Goal: Task Accomplishment & Management: Manage account settings

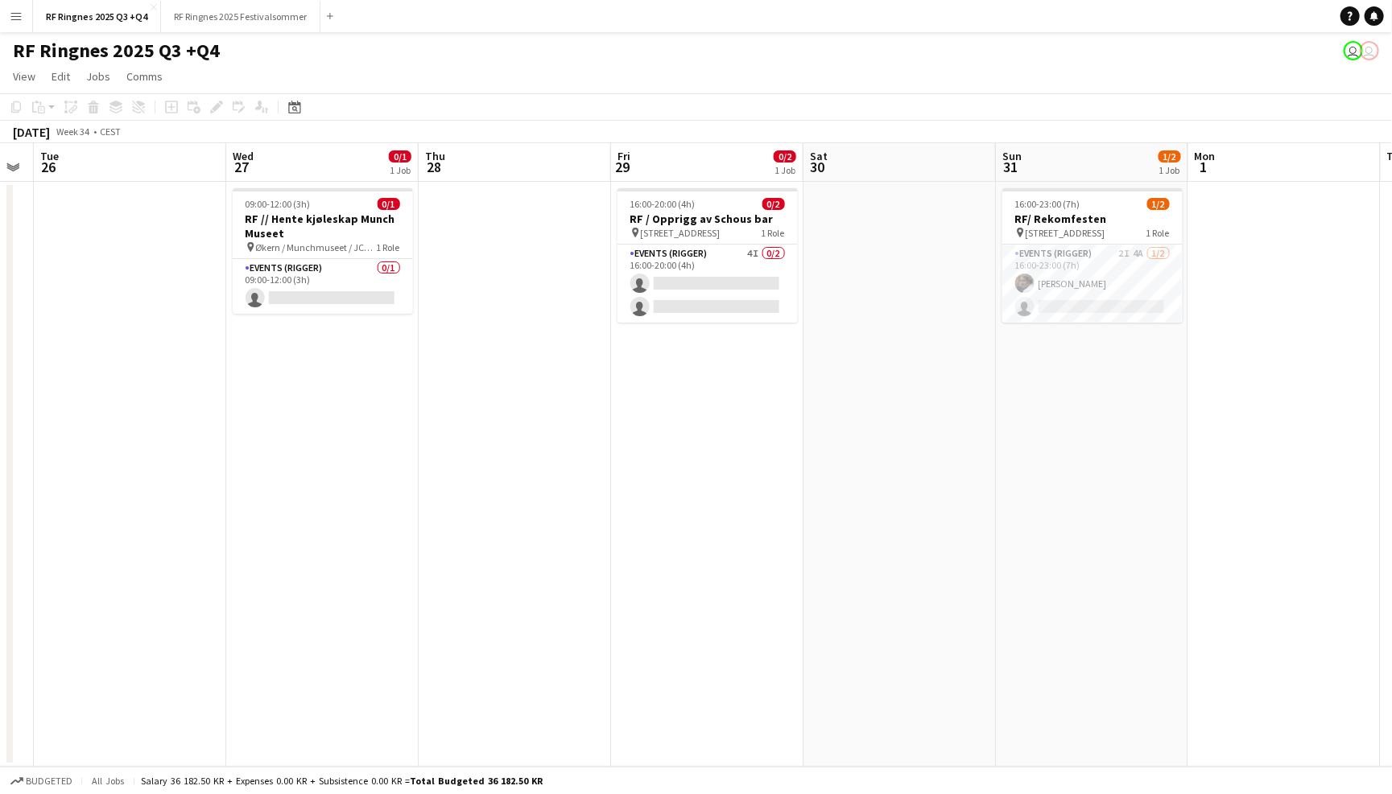
scroll to position [0, 548]
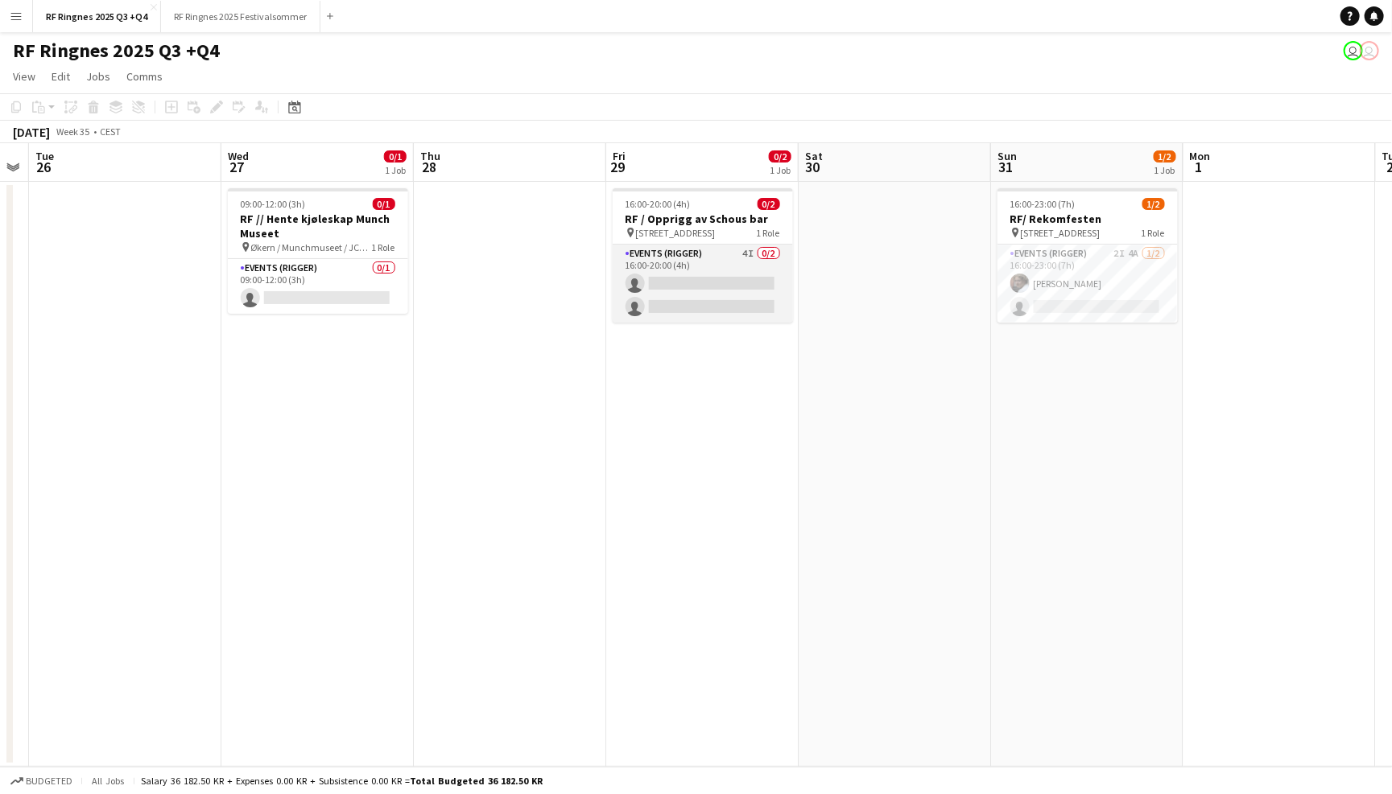
click at [683, 259] on app-card-role "Events (Rigger) 4I 0/2 16:00-20:00 (4h) single-neutral-actions single-neutral-a…" at bounding box center [703, 284] width 180 height 78
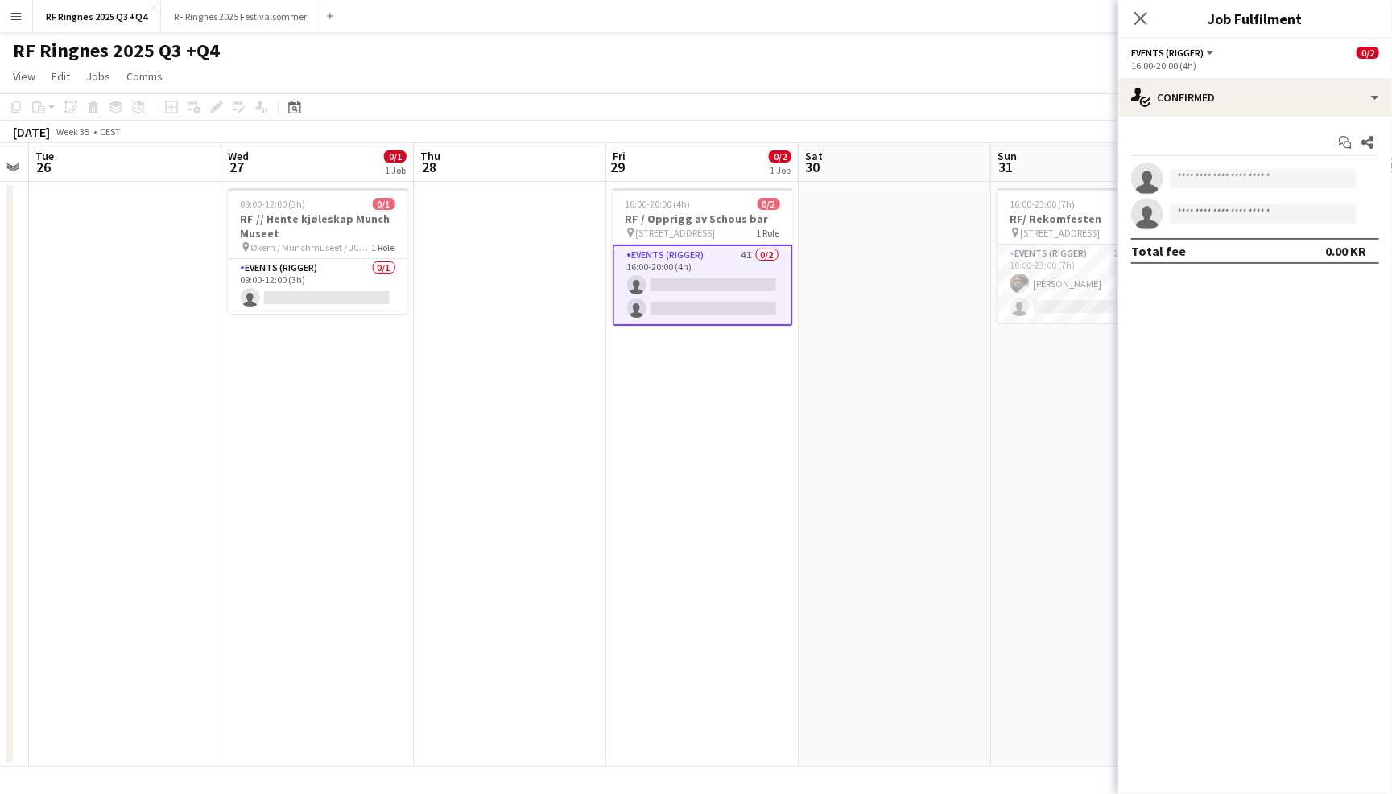
click at [771, 93] on app-toolbar "Copy Paste Paste Command V Paste with crew Command Shift V Paste linked Job [GE…" at bounding box center [696, 106] width 1392 height 27
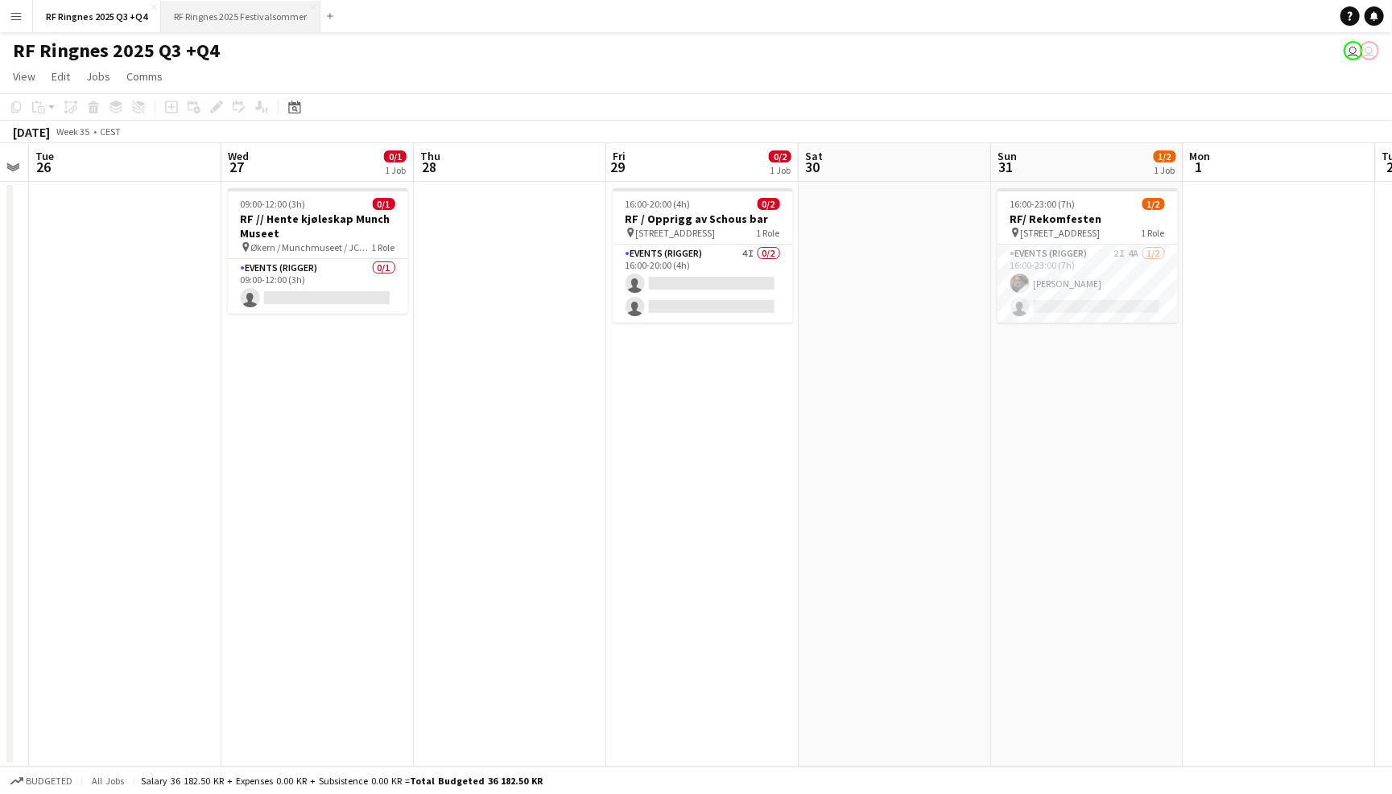
click at [258, 7] on button "RF Ringnes 2025 Festivalsommer Close" at bounding box center [240, 16] width 159 height 31
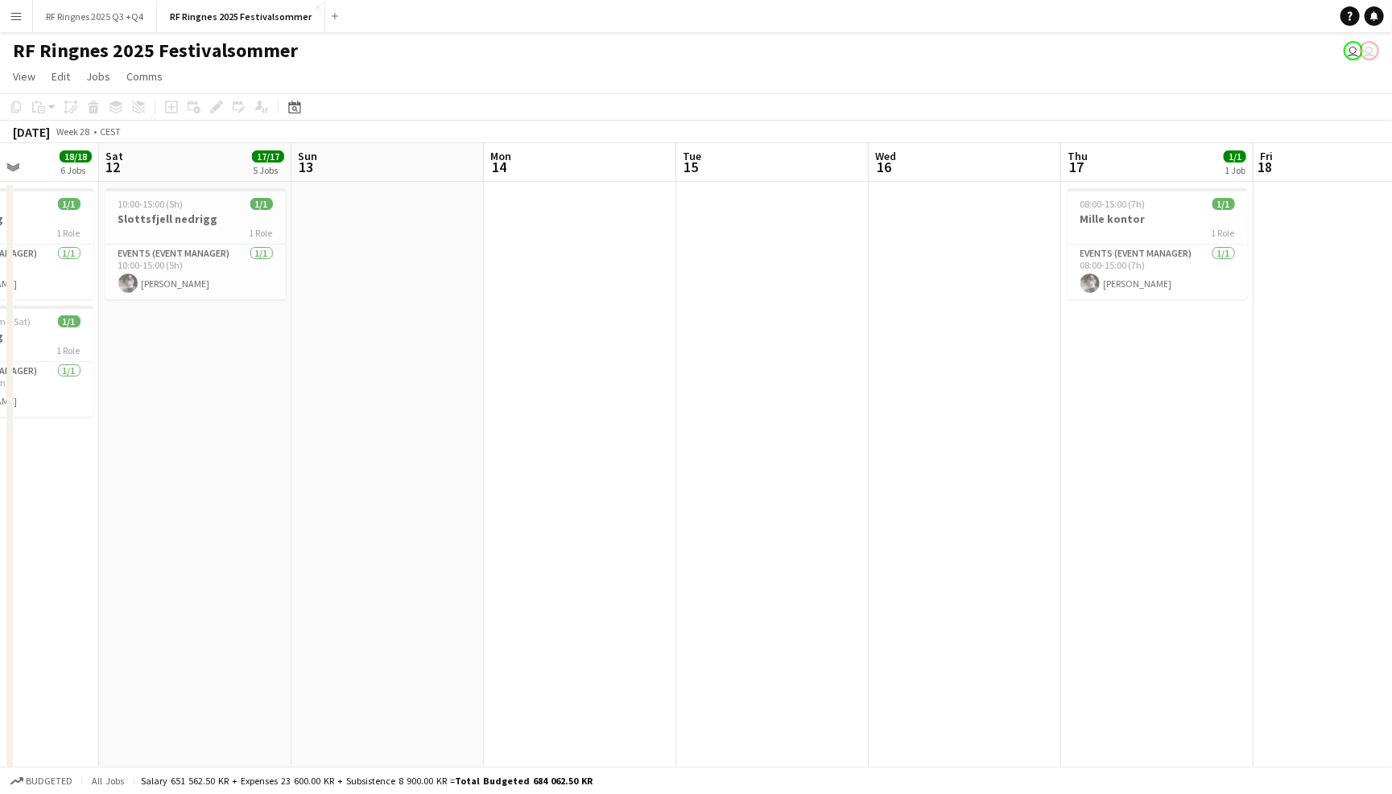
scroll to position [0, 477]
click at [210, 278] on app-card-role "Events (Event Manager) [DATE] 10:00-15:00 (5h) [PERSON_NAME]" at bounding box center [197, 272] width 180 height 55
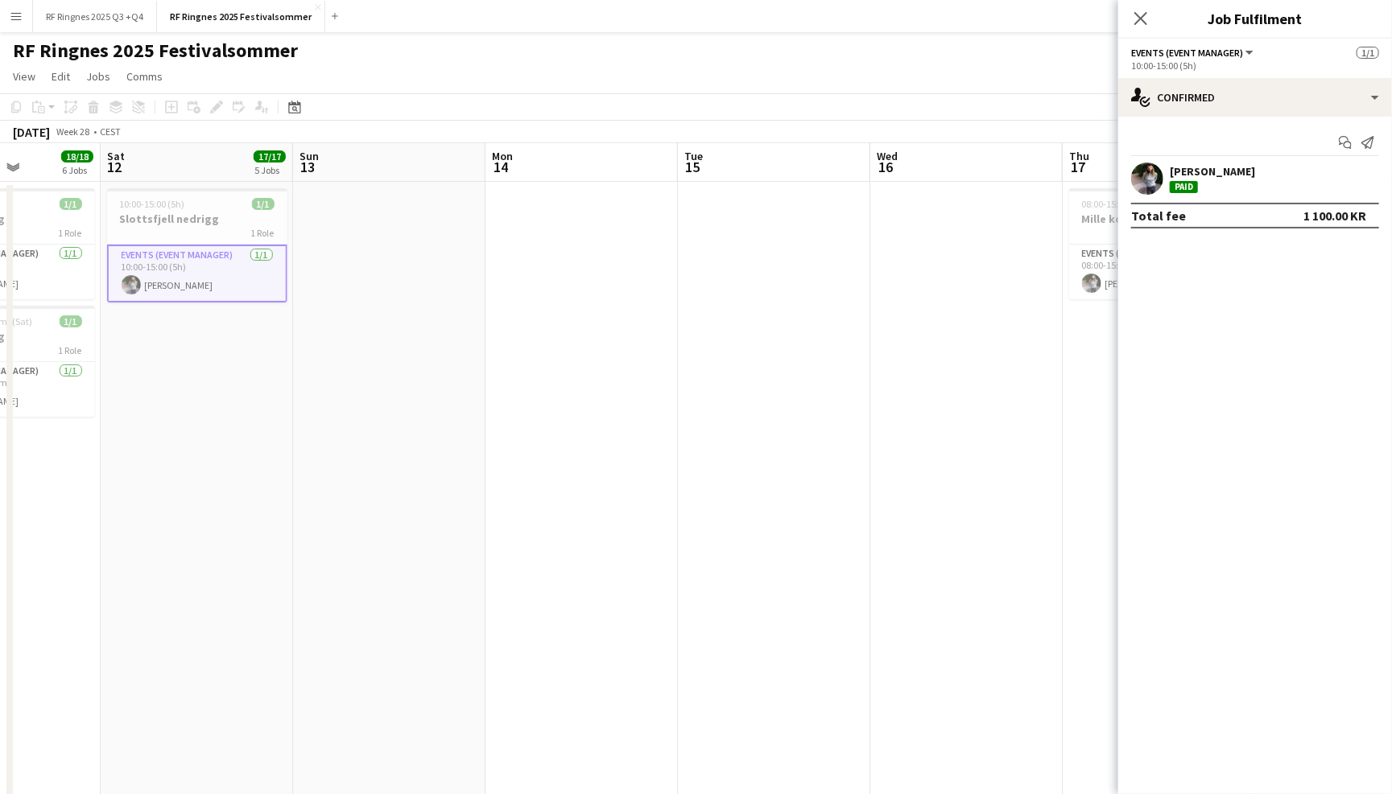
click at [1150, 179] on app-user-avatar at bounding box center [1147, 179] width 32 height 32
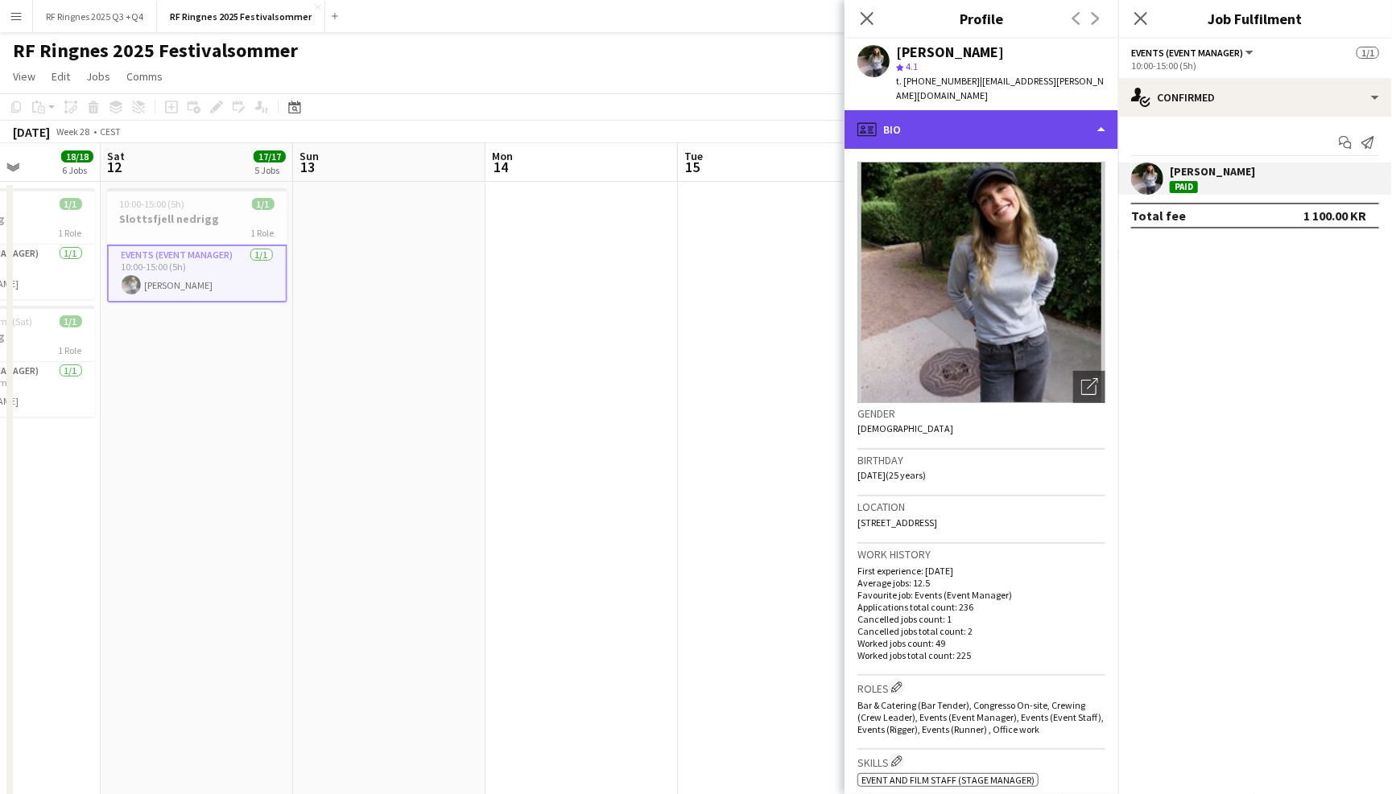
click at [1071, 120] on div "profile Bio" at bounding box center [981, 129] width 274 height 39
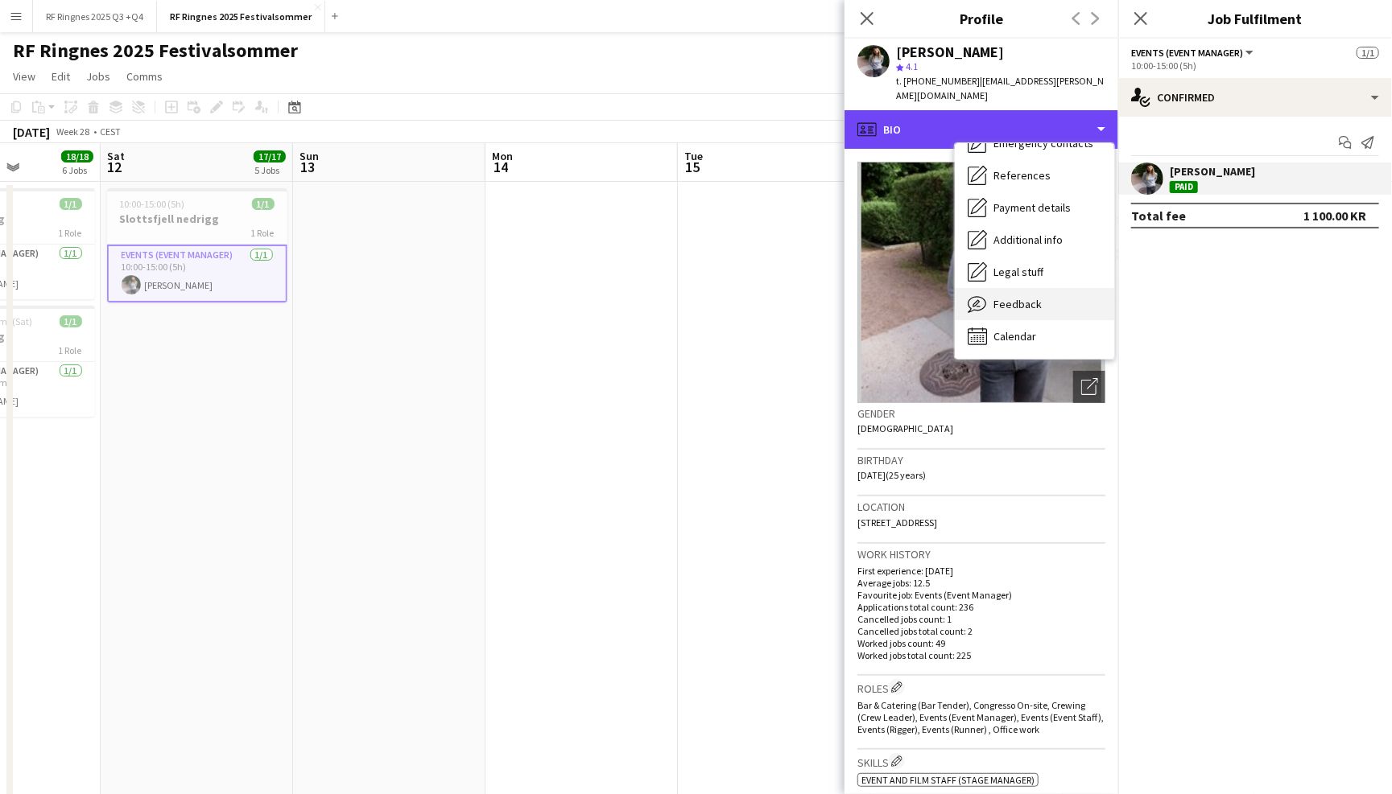
scroll to position [151, 0]
click at [1036, 298] on span "Feedback" at bounding box center [1017, 305] width 48 height 14
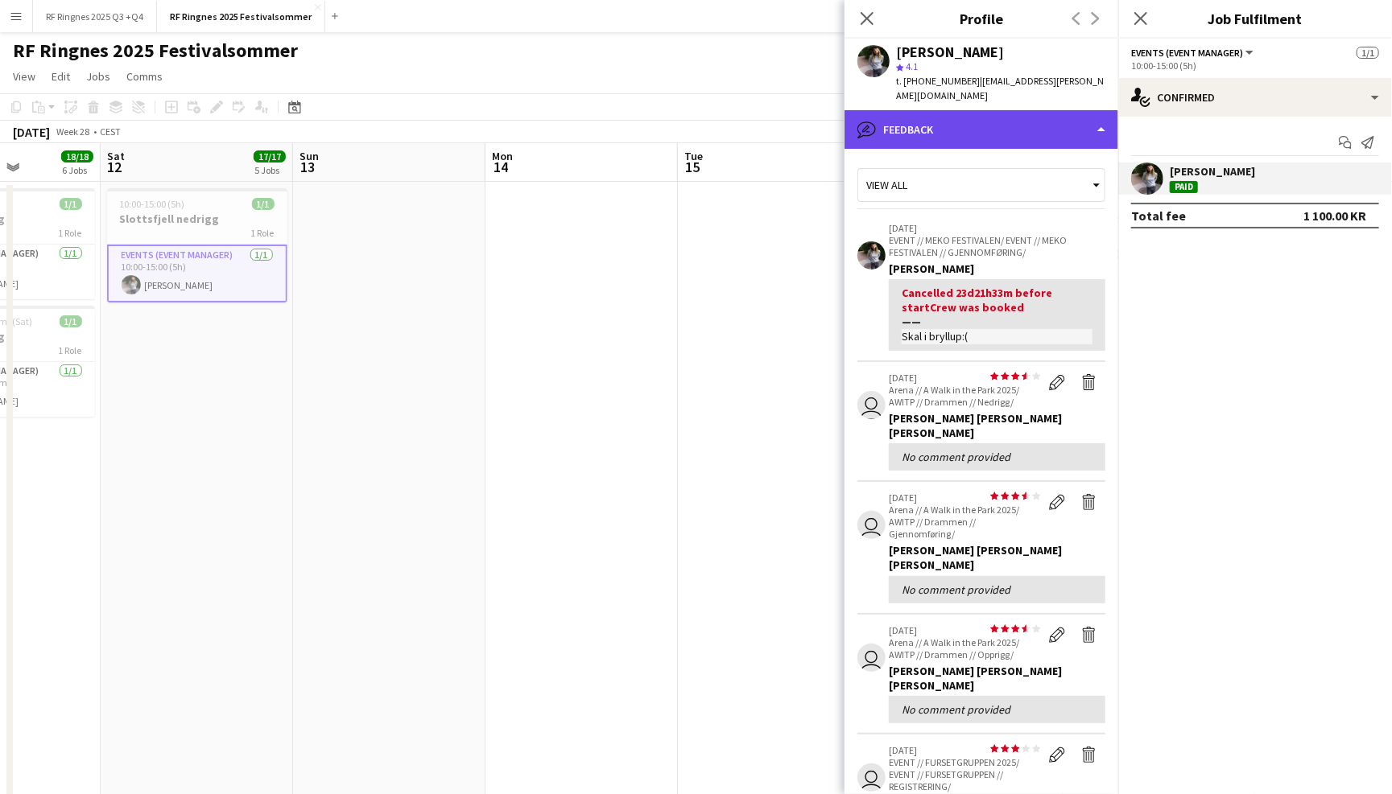
click at [1002, 114] on div "bubble-pencil Feedback" at bounding box center [981, 129] width 274 height 39
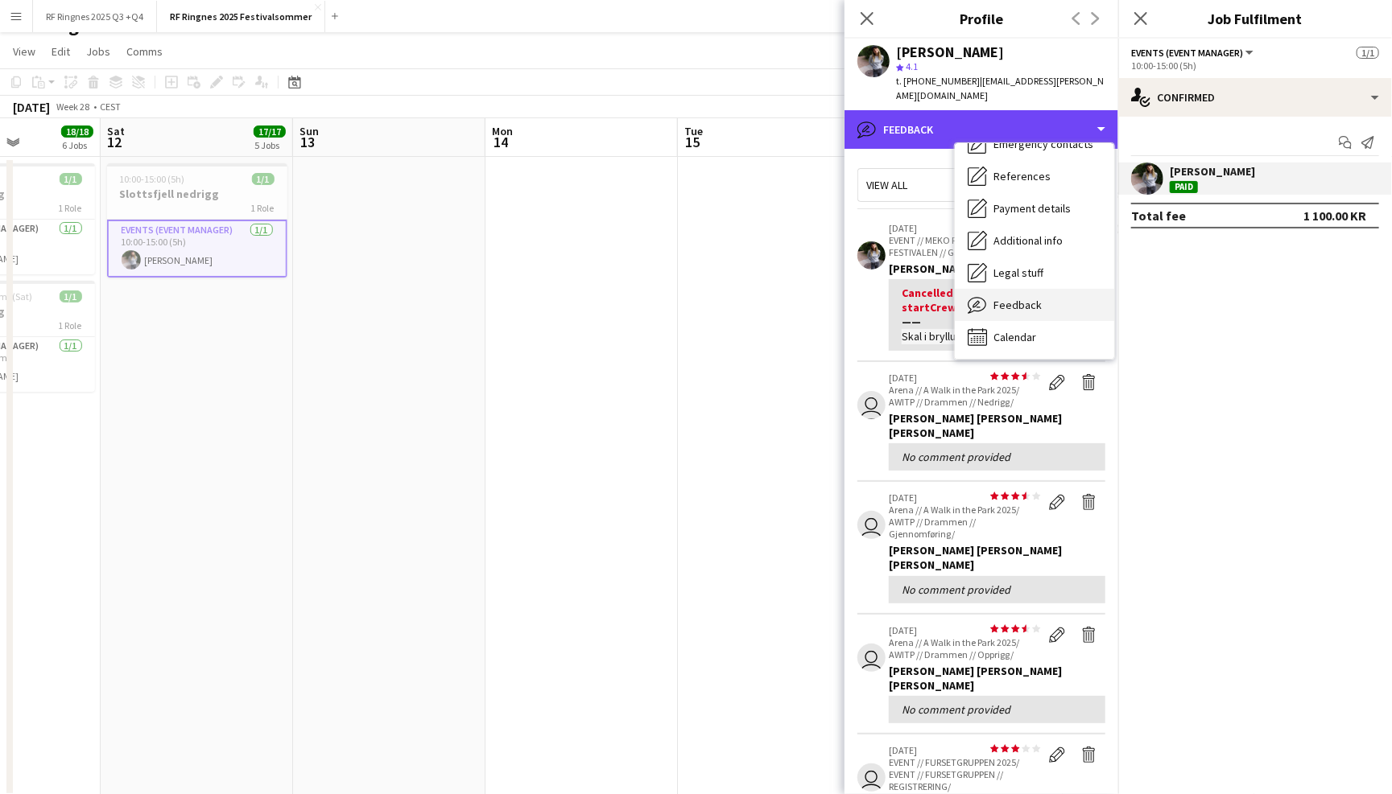
scroll to position [89, 0]
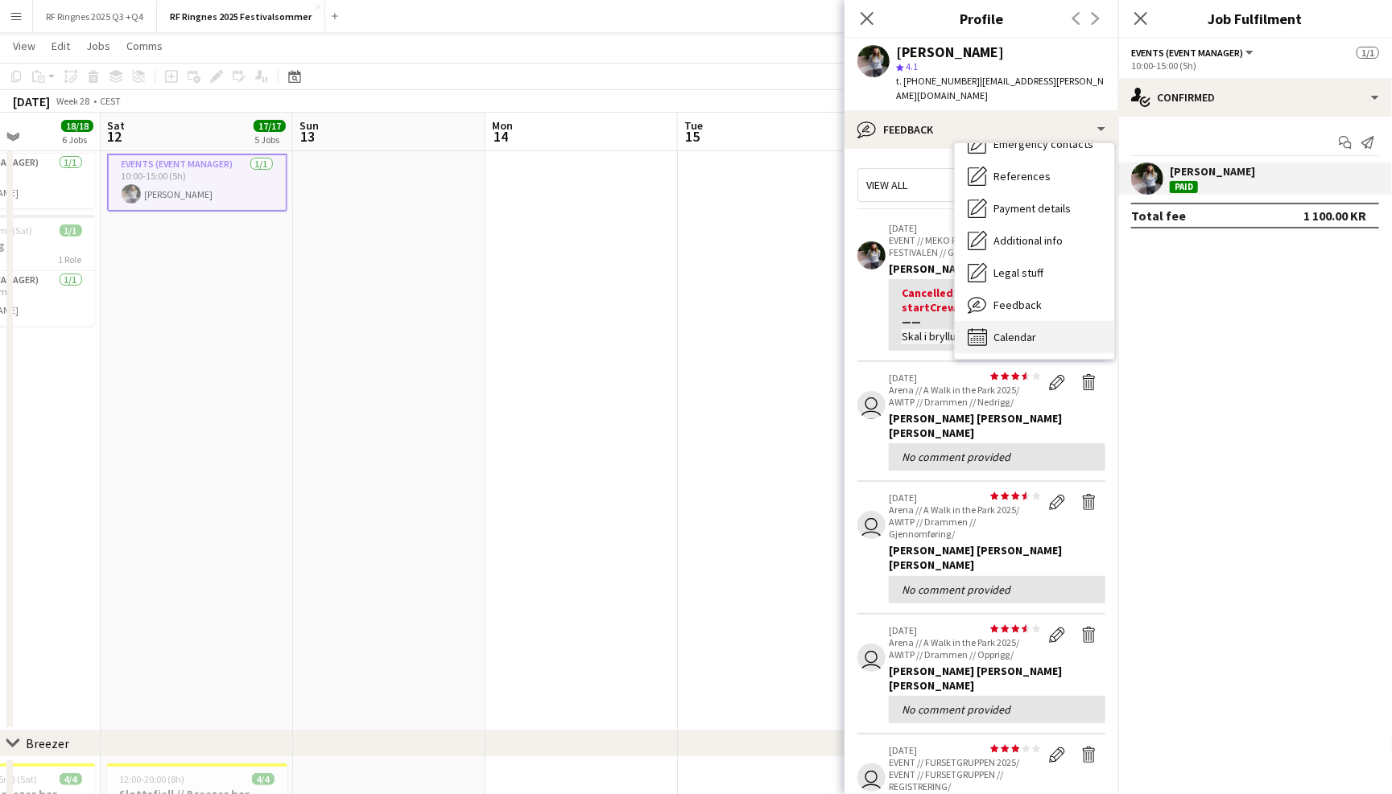
click at [1029, 330] on span "Calendar" at bounding box center [1014, 337] width 43 height 14
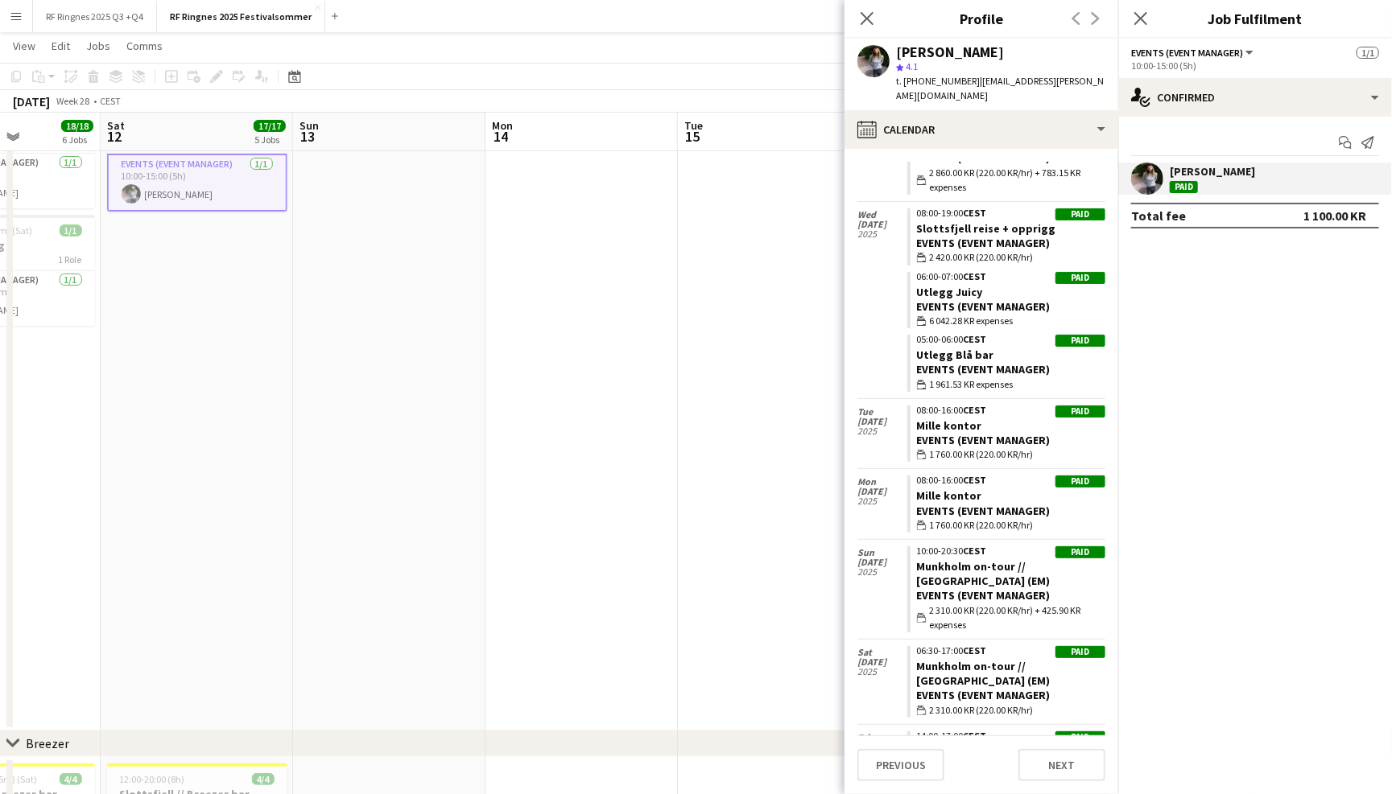
scroll to position [1144, 0]
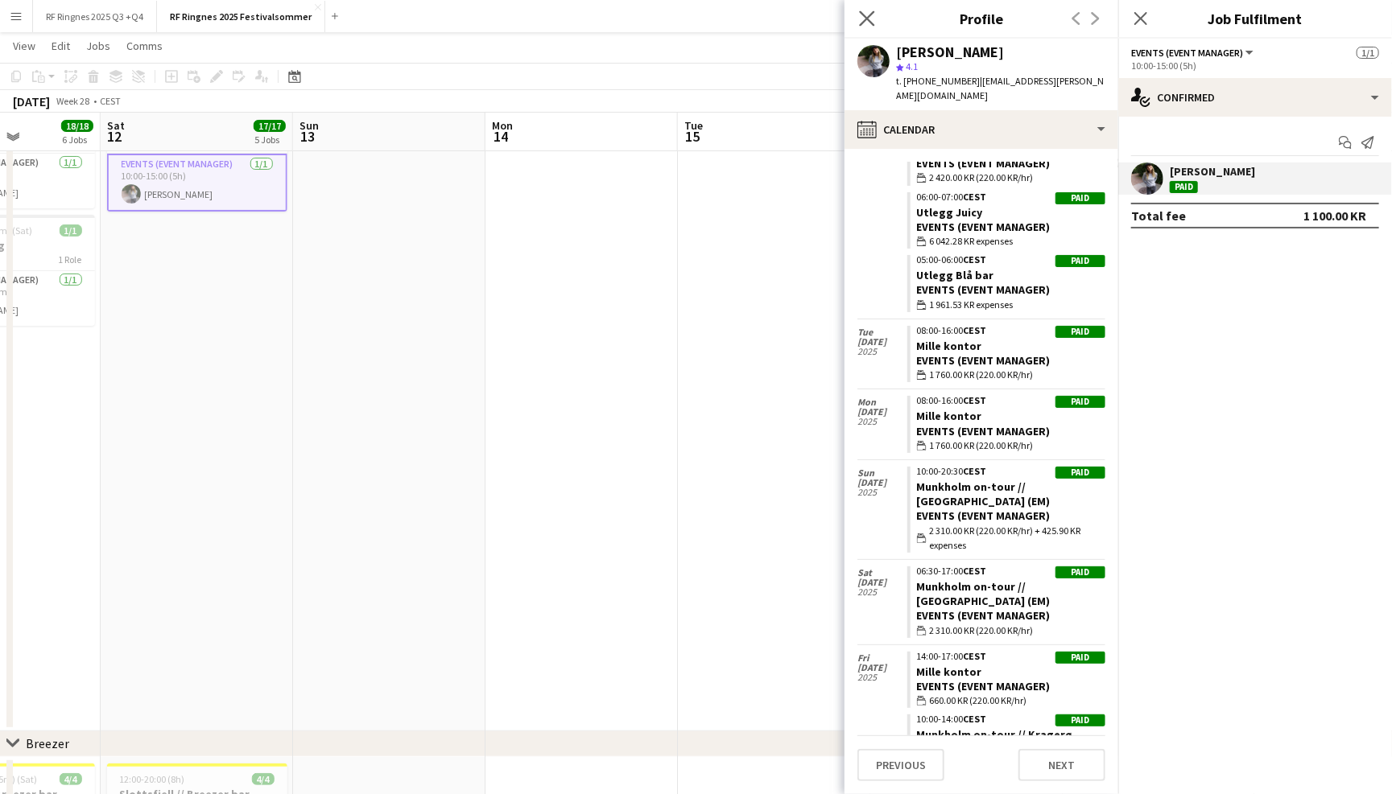
click at [865, 10] on app-icon "Close pop-in" at bounding box center [867, 18] width 23 height 23
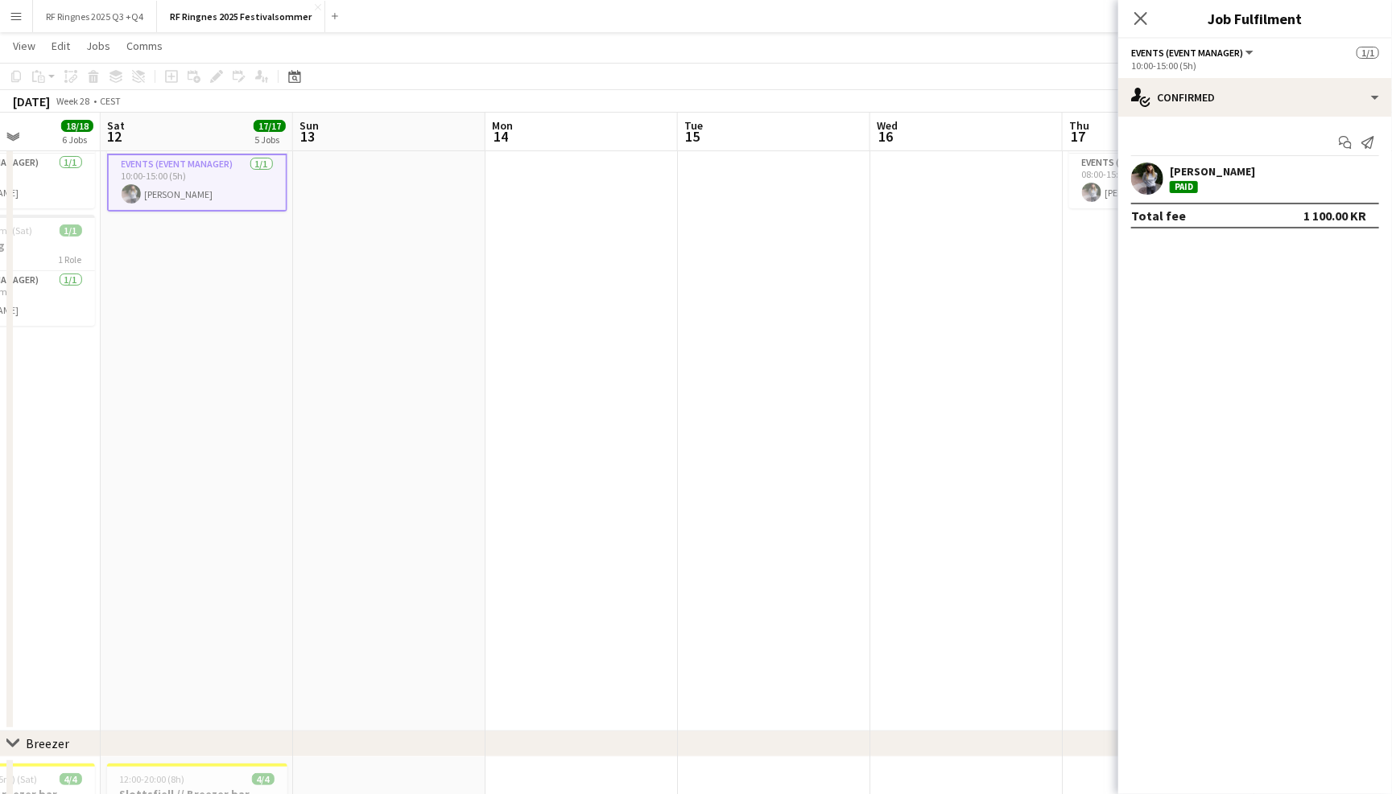
click at [433, 57] on app-page-menu "View Day view expanded Day view collapsed Month view Date picker Jump to [DATE]…" at bounding box center [696, 47] width 1392 height 31
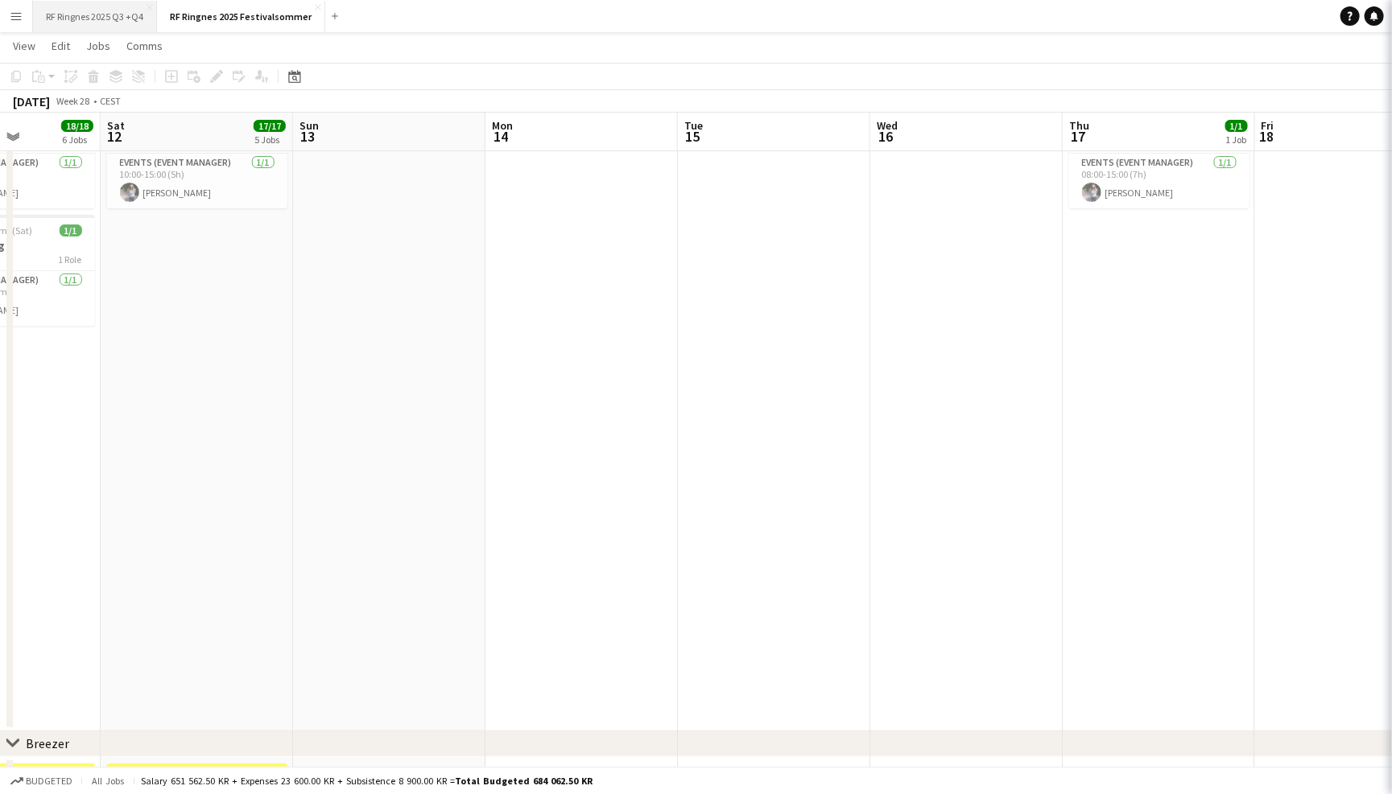
click at [154, 23] on button "RF Ringnes 2025 Q3 +Q4 Close" at bounding box center [95, 16] width 124 height 31
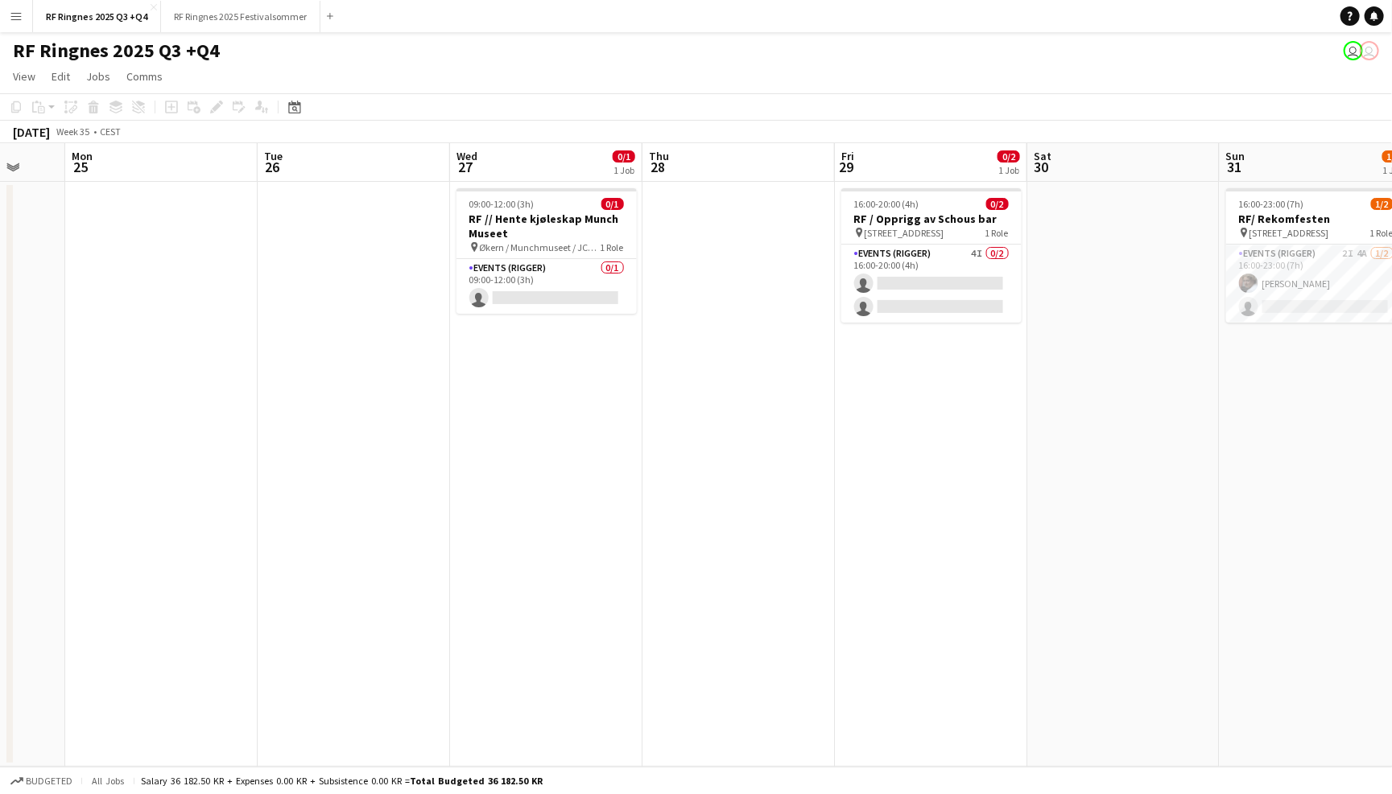
scroll to position [0, 599]
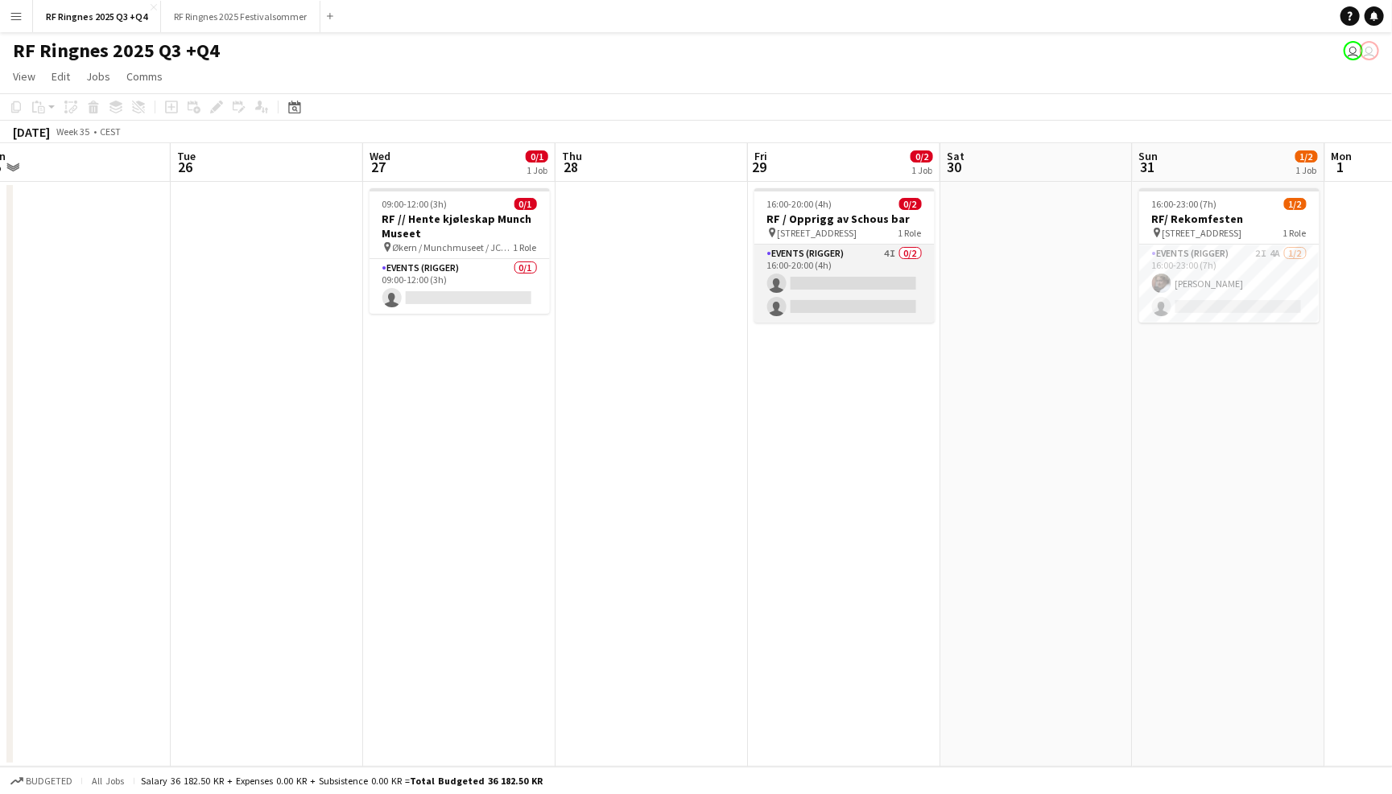
click at [850, 266] on app-card-role "Events (Rigger) 4I 0/2 16:00-20:00 (4h) single-neutral-actions single-neutral-a…" at bounding box center [844, 284] width 180 height 78
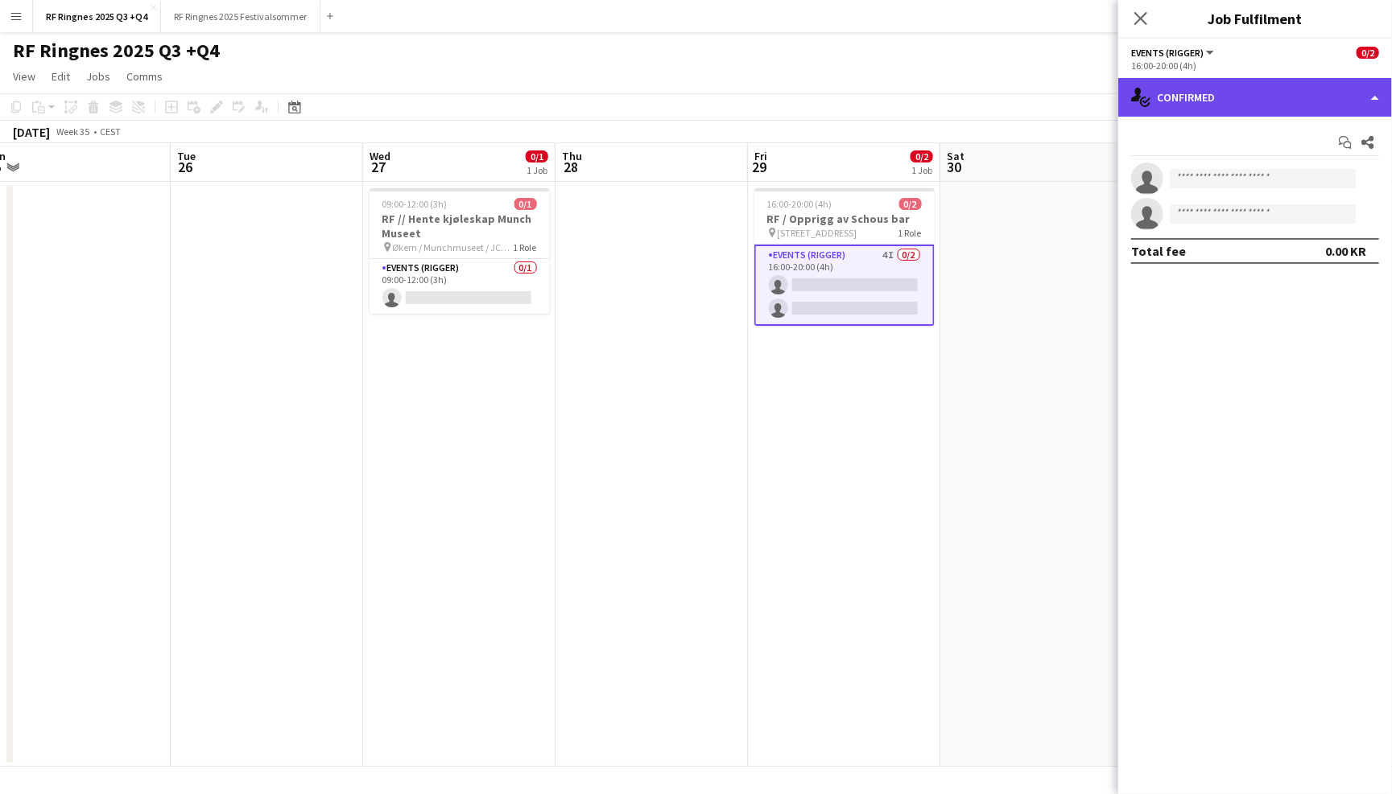
click at [1203, 112] on div "single-neutral-actions-check-2 Confirmed" at bounding box center [1255, 97] width 274 height 39
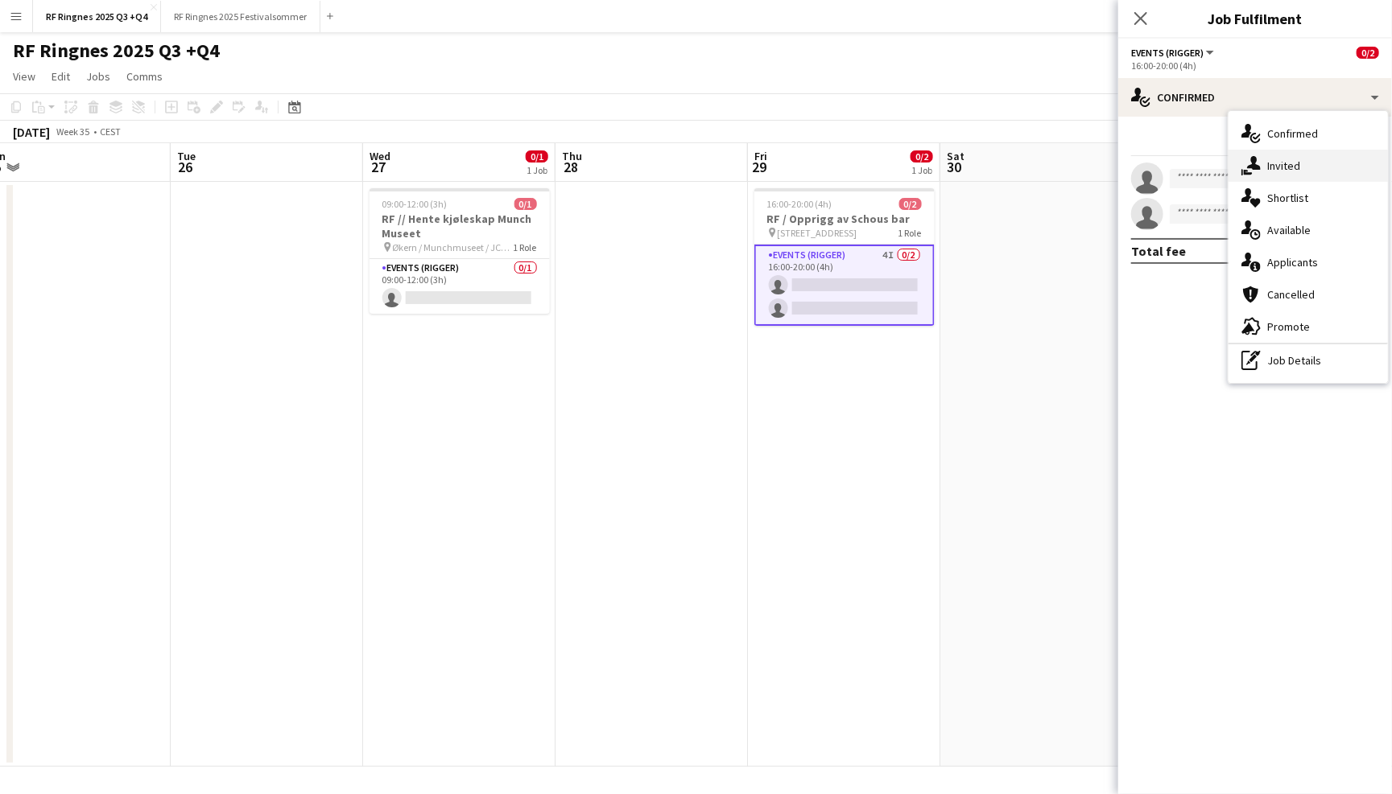
click at [1265, 159] on div "single-neutral-actions-share-1 Invited" at bounding box center [1307, 166] width 159 height 32
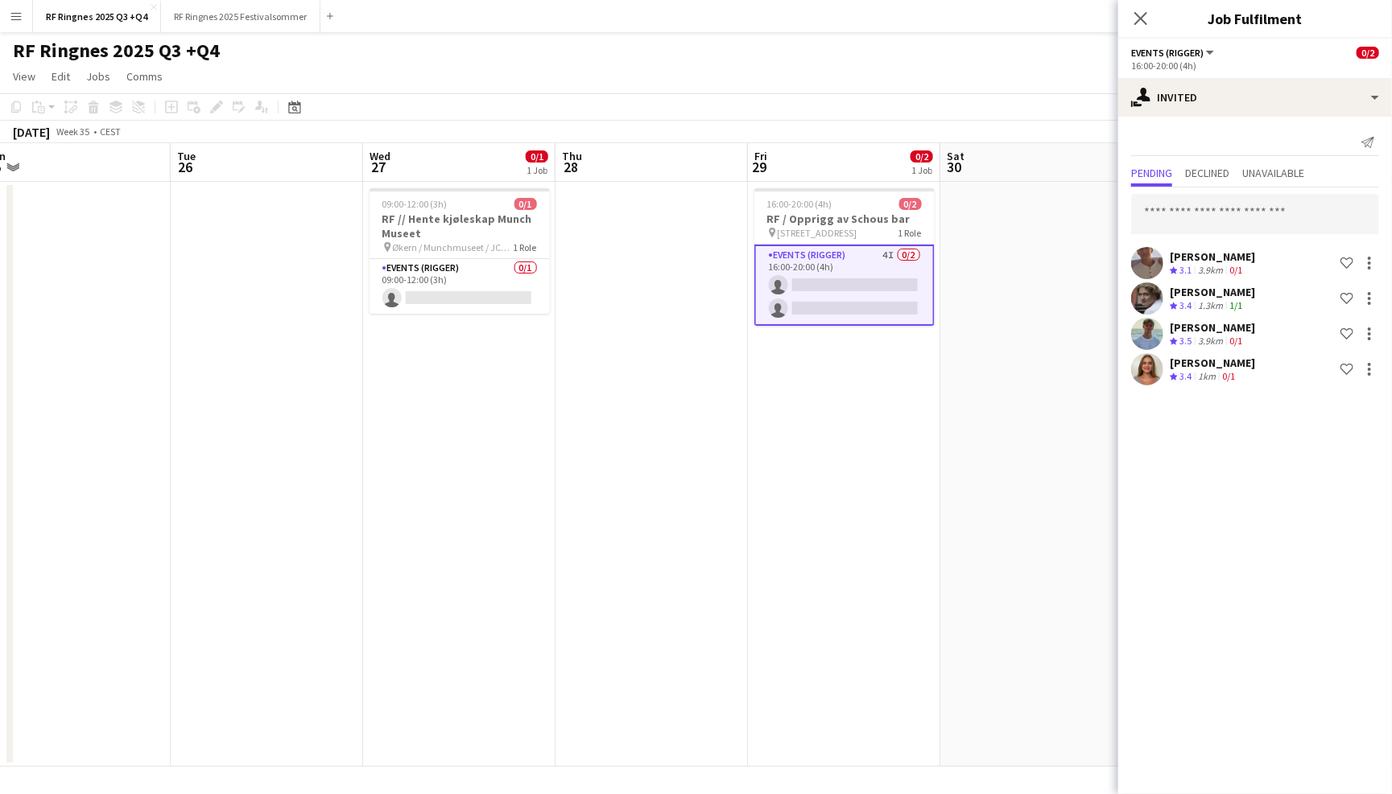
click at [954, 77] on app-page-menu "View Day view expanded Day view collapsed Month view Date picker Jump to [DATE]…" at bounding box center [696, 78] width 1392 height 31
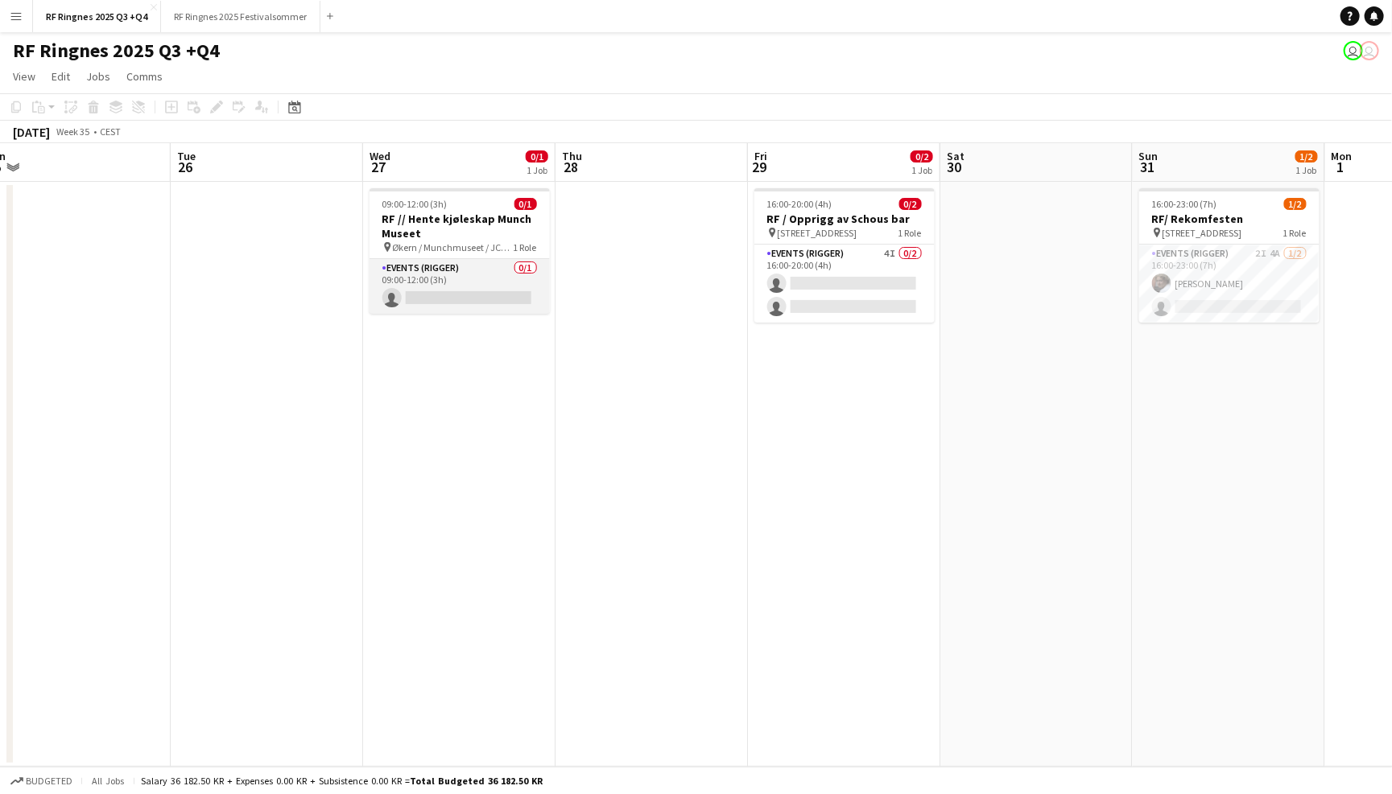
click at [471, 278] on app-card-role "Events (Rigger) 0/1 09:00-12:00 (3h) single-neutral-actions" at bounding box center [459, 286] width 180 height 55
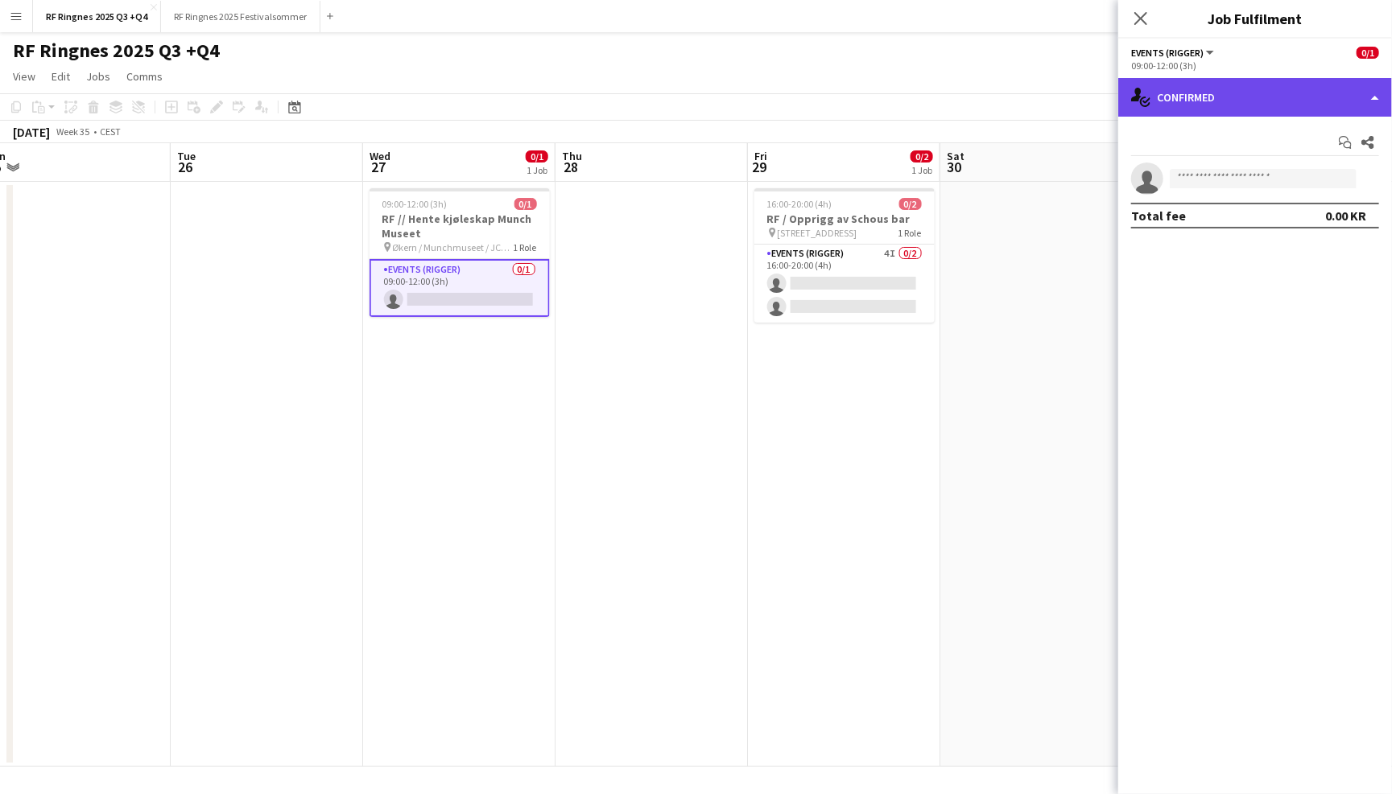
click at [1189, 94] on div "single-neutral-actions-check-2 Confirmed" at bounding box center [1255, 97] width 274 height 39
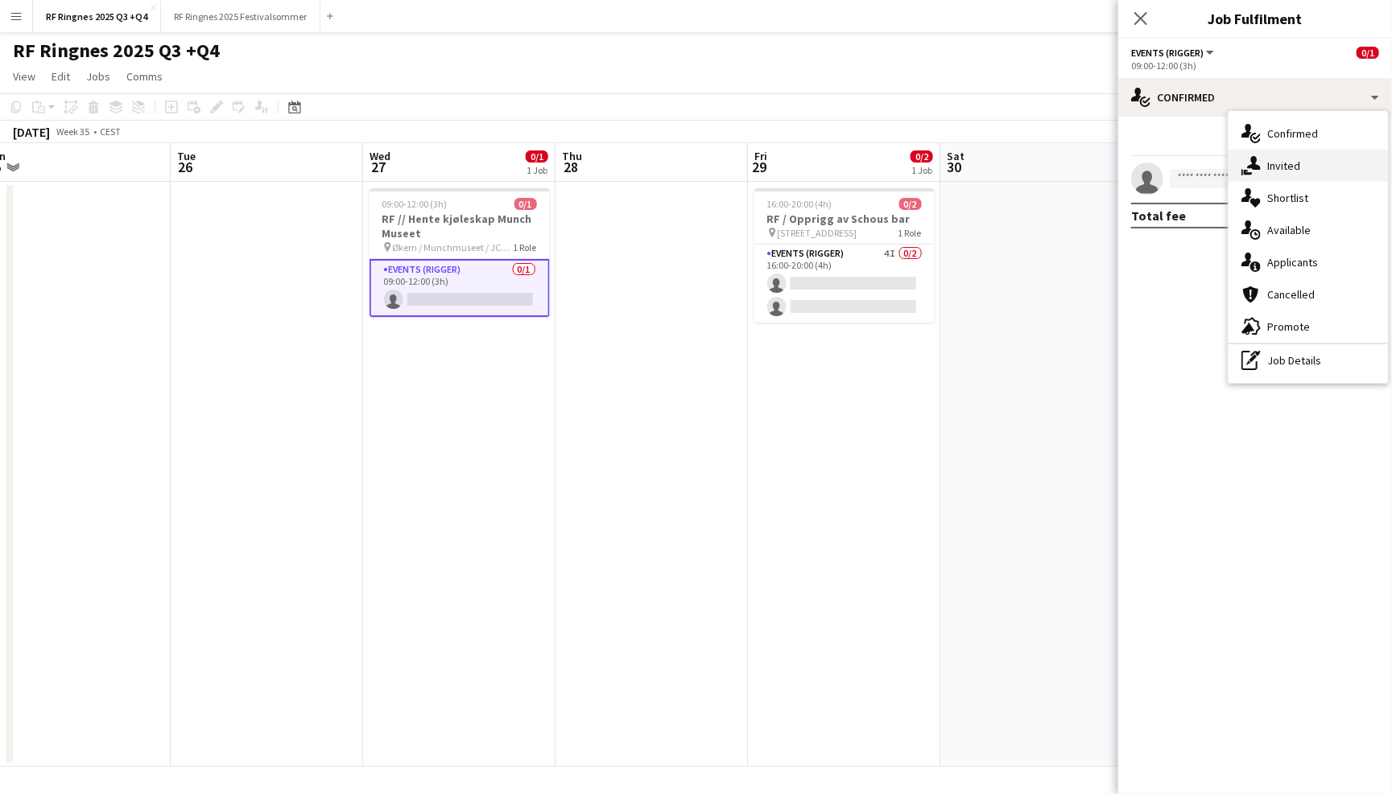
click at [1271, 158] on div "single-neutral-actions-share-1 Invited" at bounding box center [1307, 166] width 159 height 32
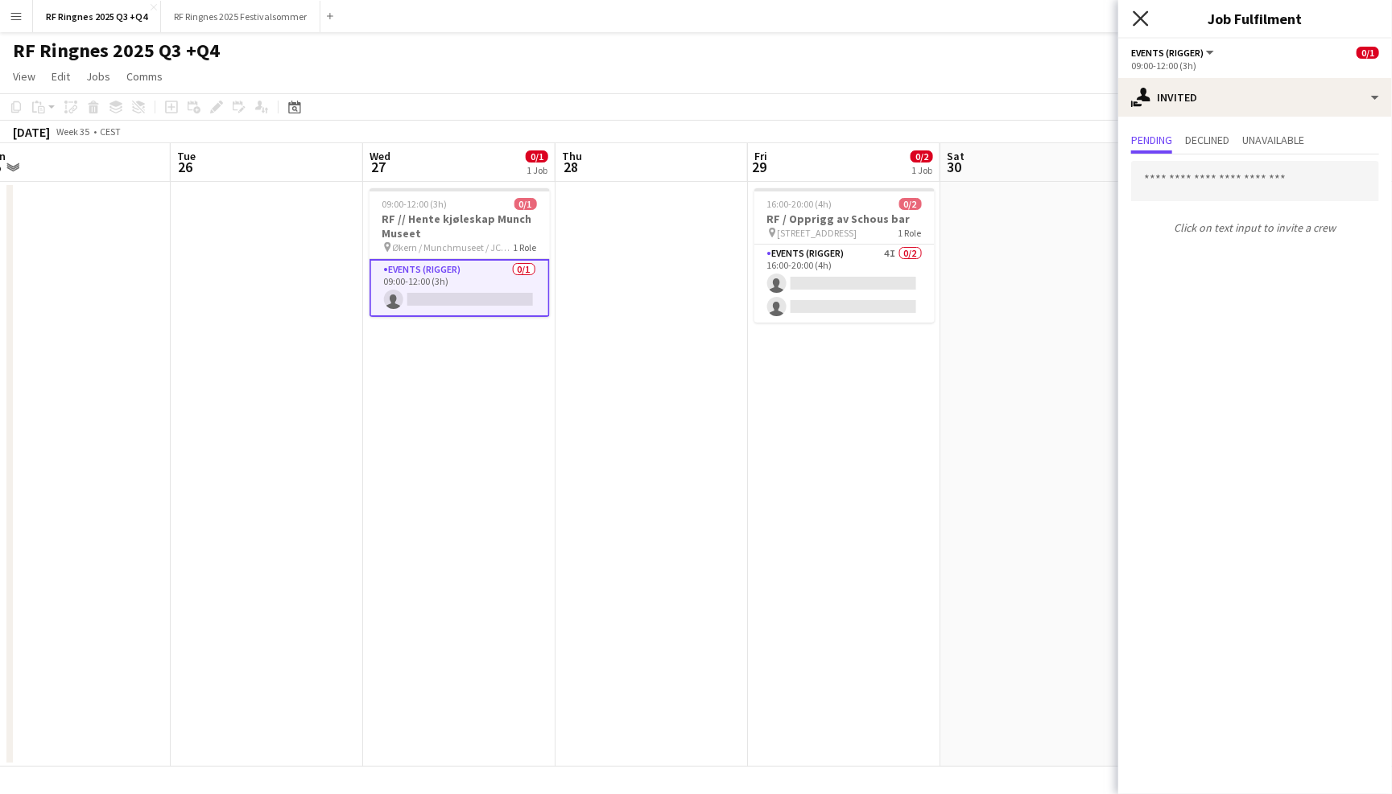
click at [1141, 23] on icon "Close pop-in" at bounding box center [1140, 17] width 15 height 15
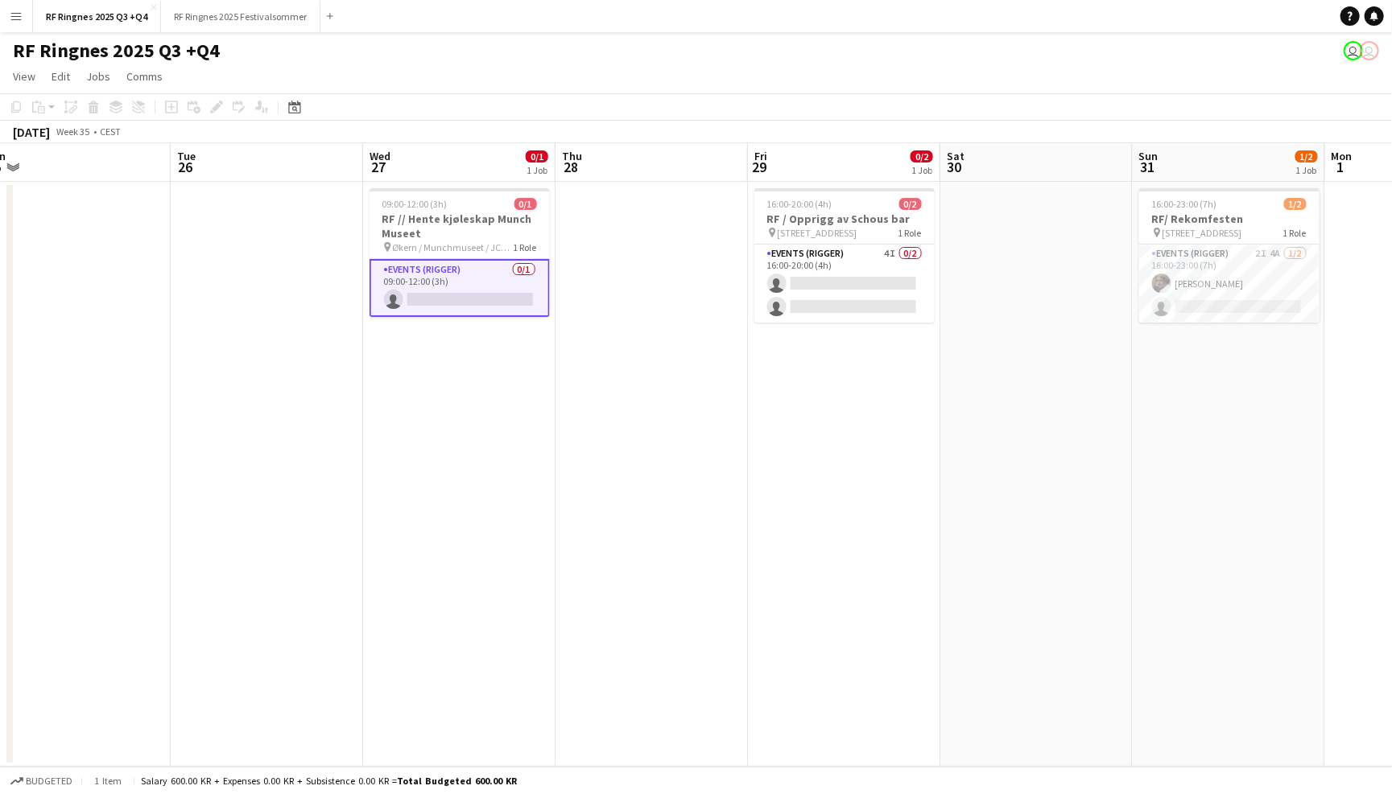
click at [1088, 80] on app-page-menu "View Day view expanded Day view collapsed Month view Date picker Jump to [DATE]…" at bounding box center [696, 78] width 1392 height 31
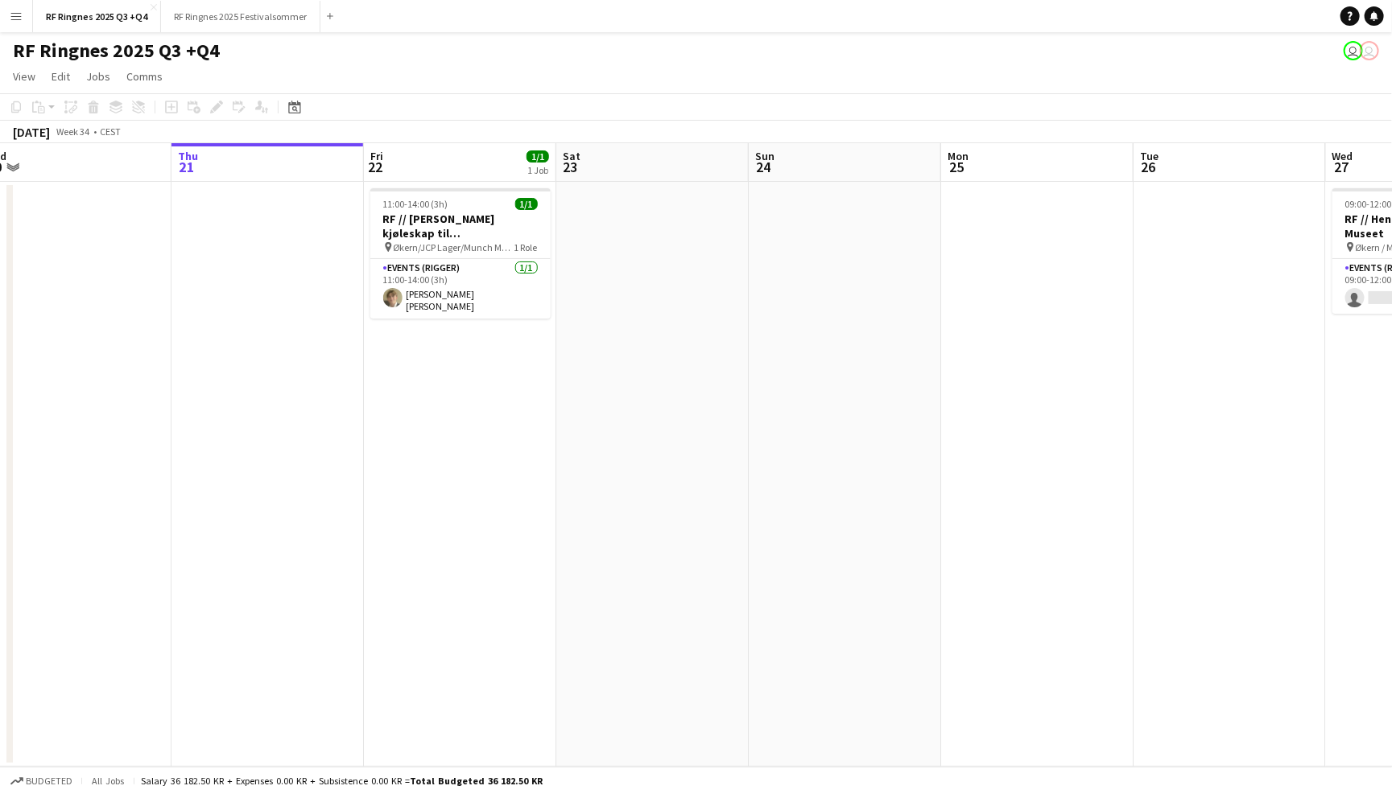
scroll to position [0, 405]
click at [456, 298] on app-card-role "Events (Rigger) [DATE] 11:00-14:00 (3h) [PERSON_NAME] [PERSON_NAME]" at bounding box center [461, 289] width 180 height 60
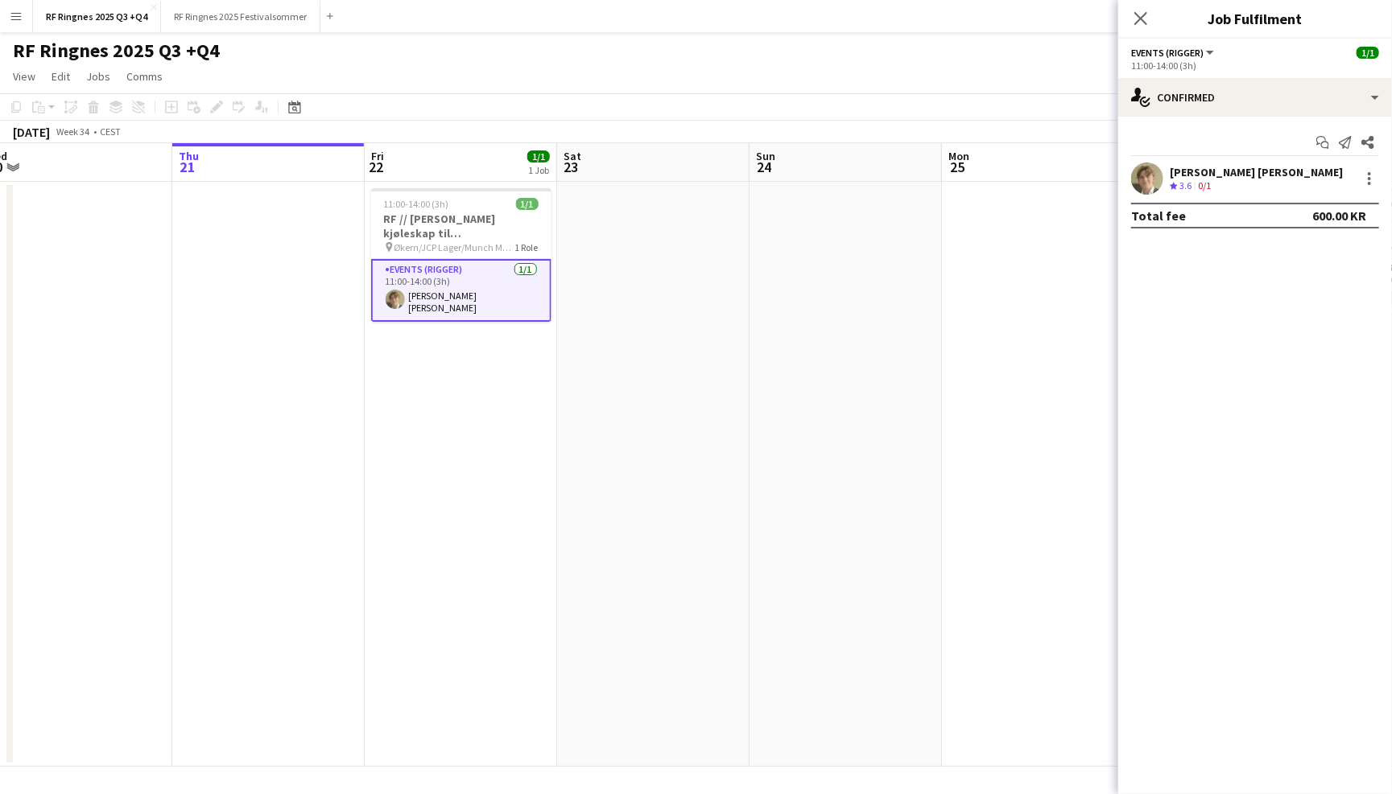
click at [1156, 172] on app-user-avatar at bounding box center [1147, 179] width 32 height 32
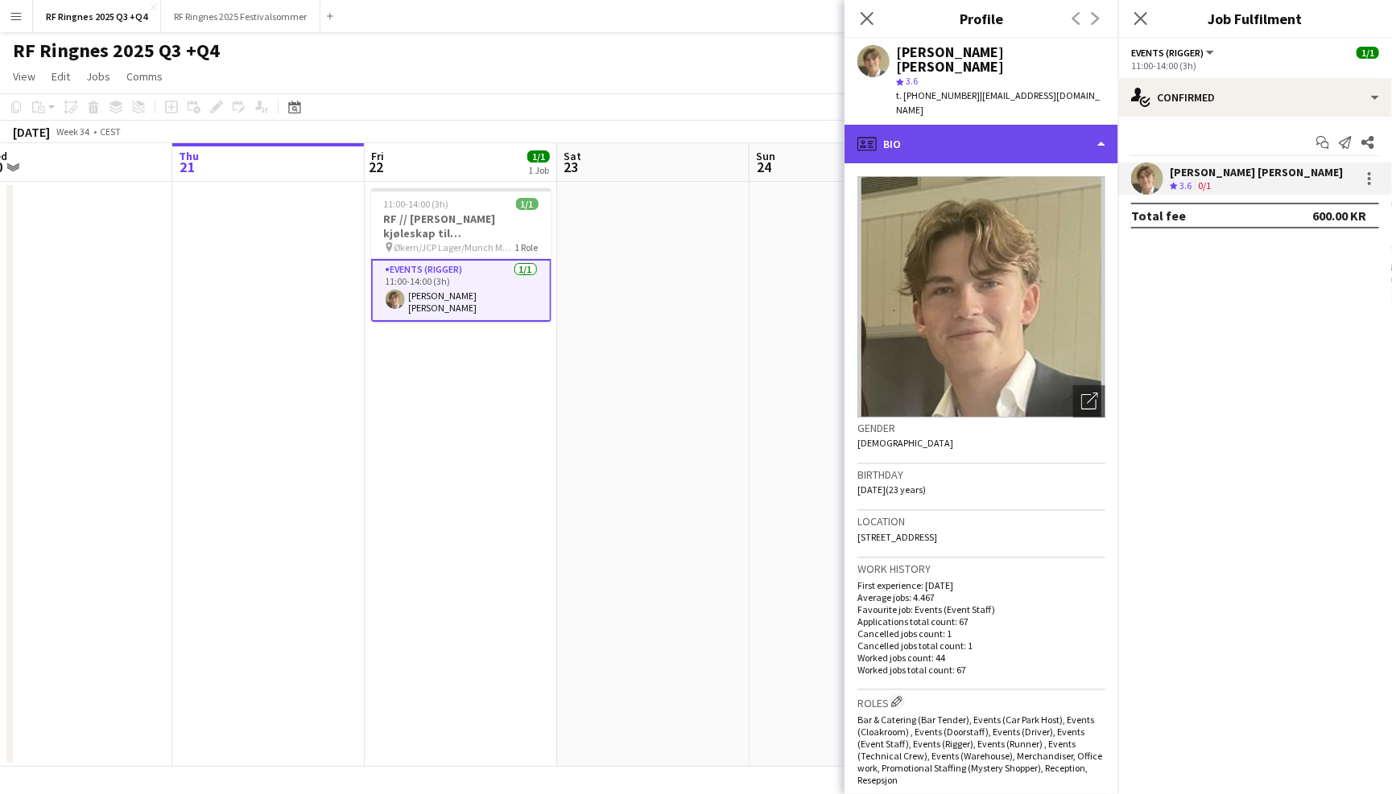
click at [1069, 125] on div "profile Bio" at bounding box center [981, 144] width 274 height 39
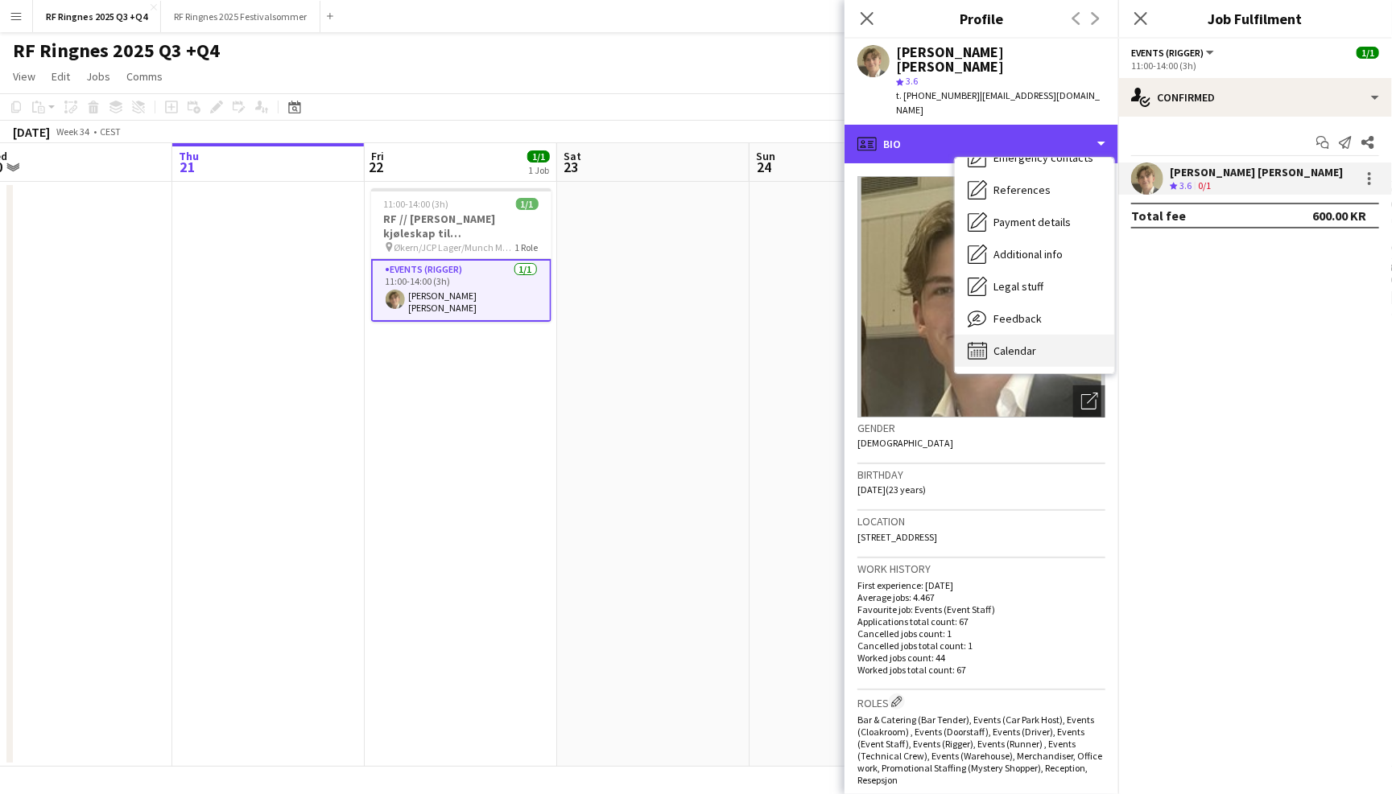
scroll to position [151, 0]
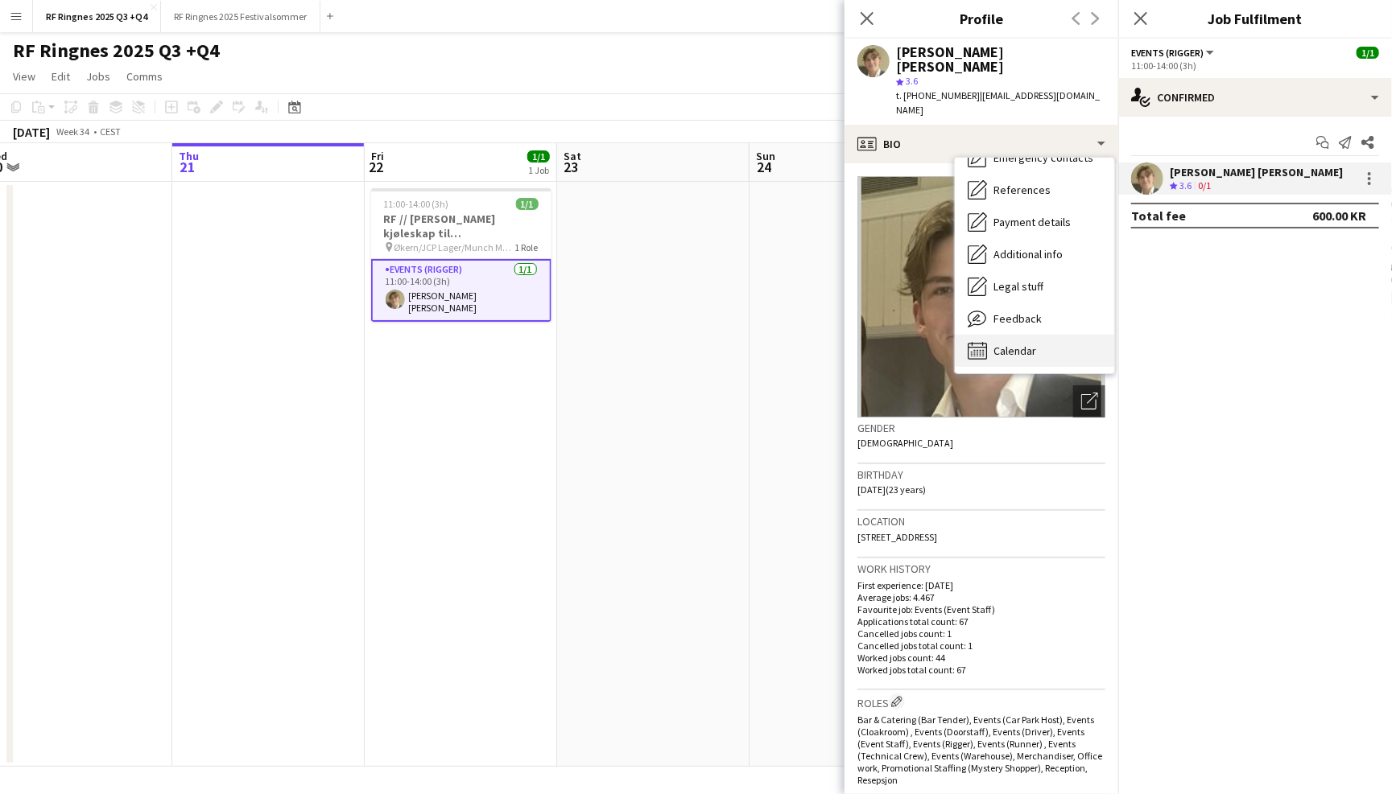
click at [1033, 335] on div "Calendar Calendar" at bounding box center [1034, 351] width 159 height 32
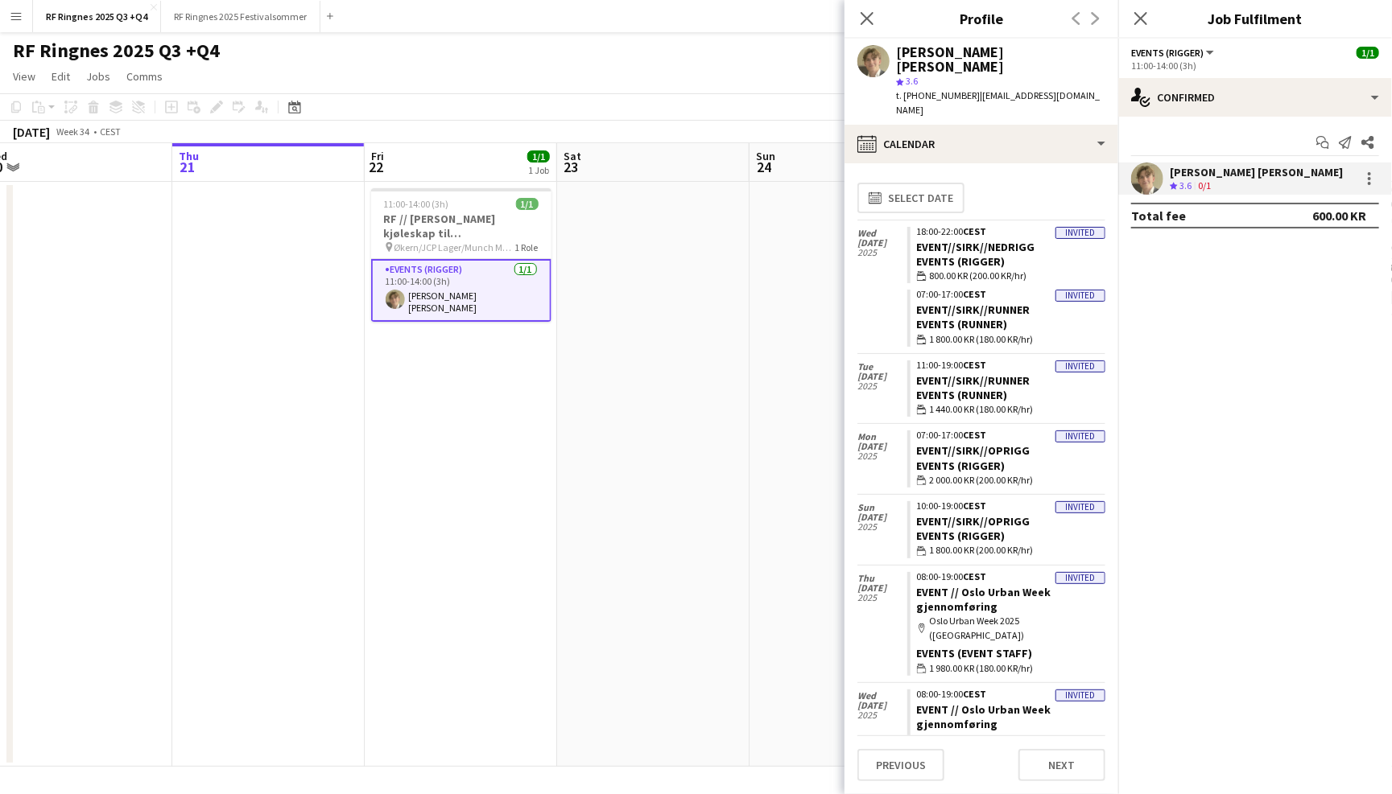
scroll to position [0, 0]
click at [877, 19] on app-icon "Close pop-in" at bounding box center [867, 18] width 23 height 23
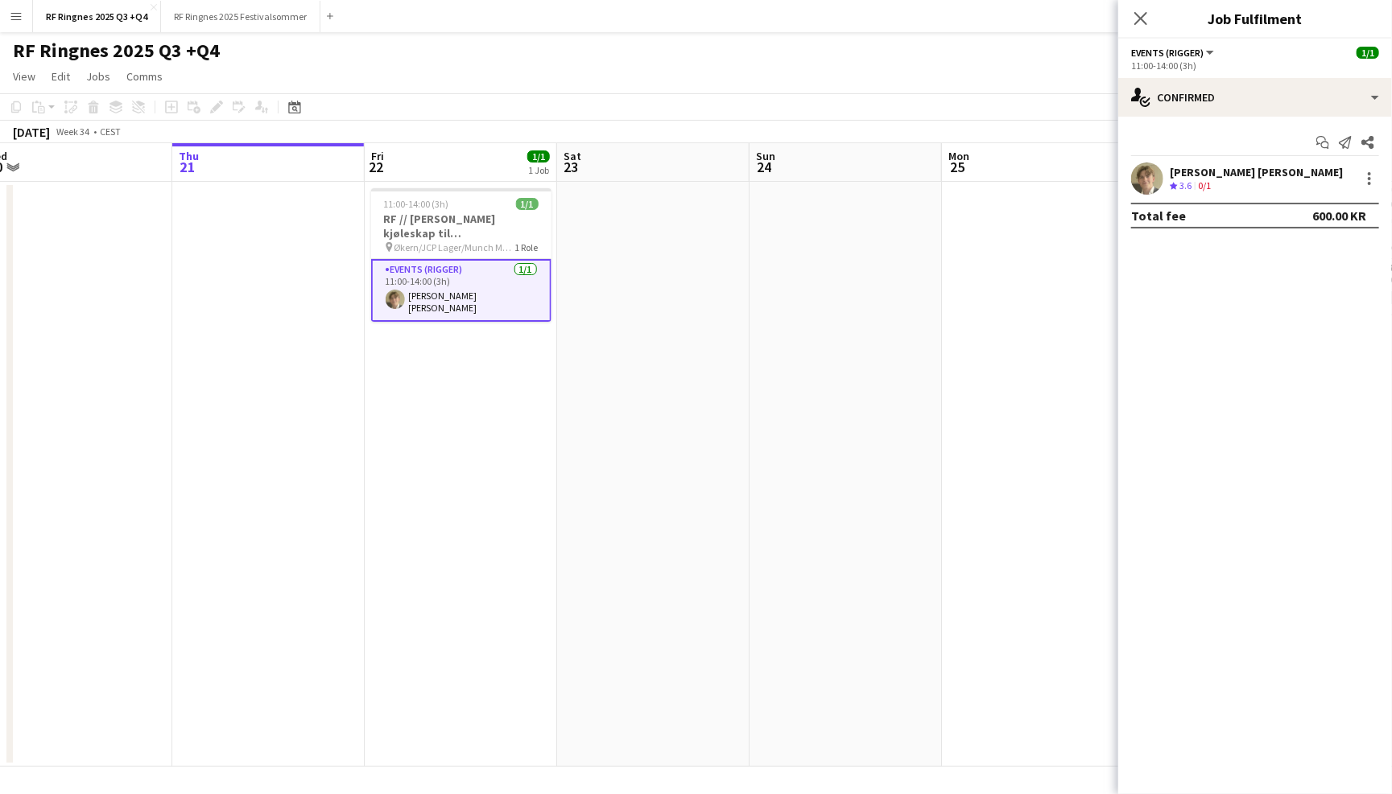
click at [879, 86] on app-page-menu "View Day view expanded Day view collapsed Month view Date picker Jump to [DATE]…" at bounding box center [696, 78] width 1392 height 31
